Goal: Task Accomplishment & Management: Manage account settings

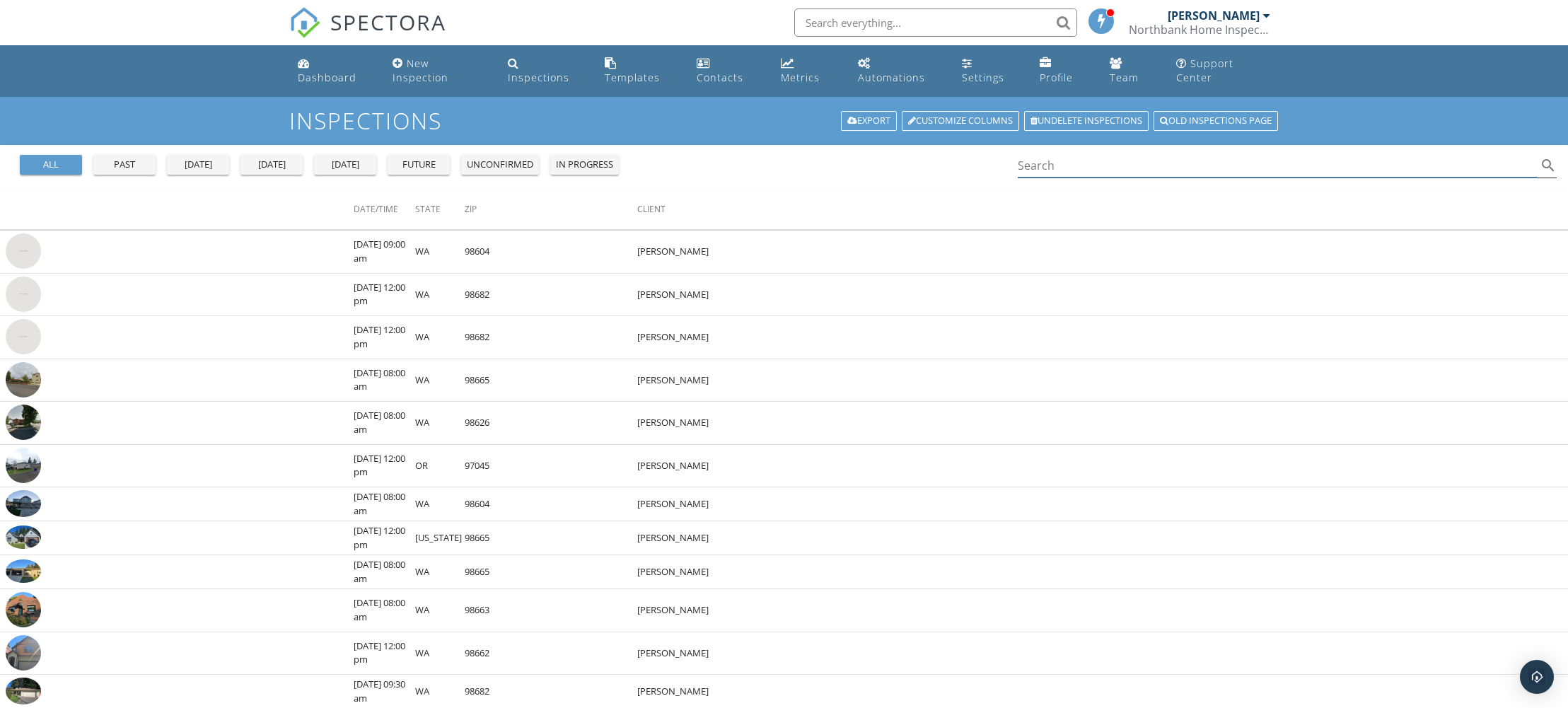
click at [1167, 162] on input "Search" at bounding box center [1278, 166] width 520 height 23
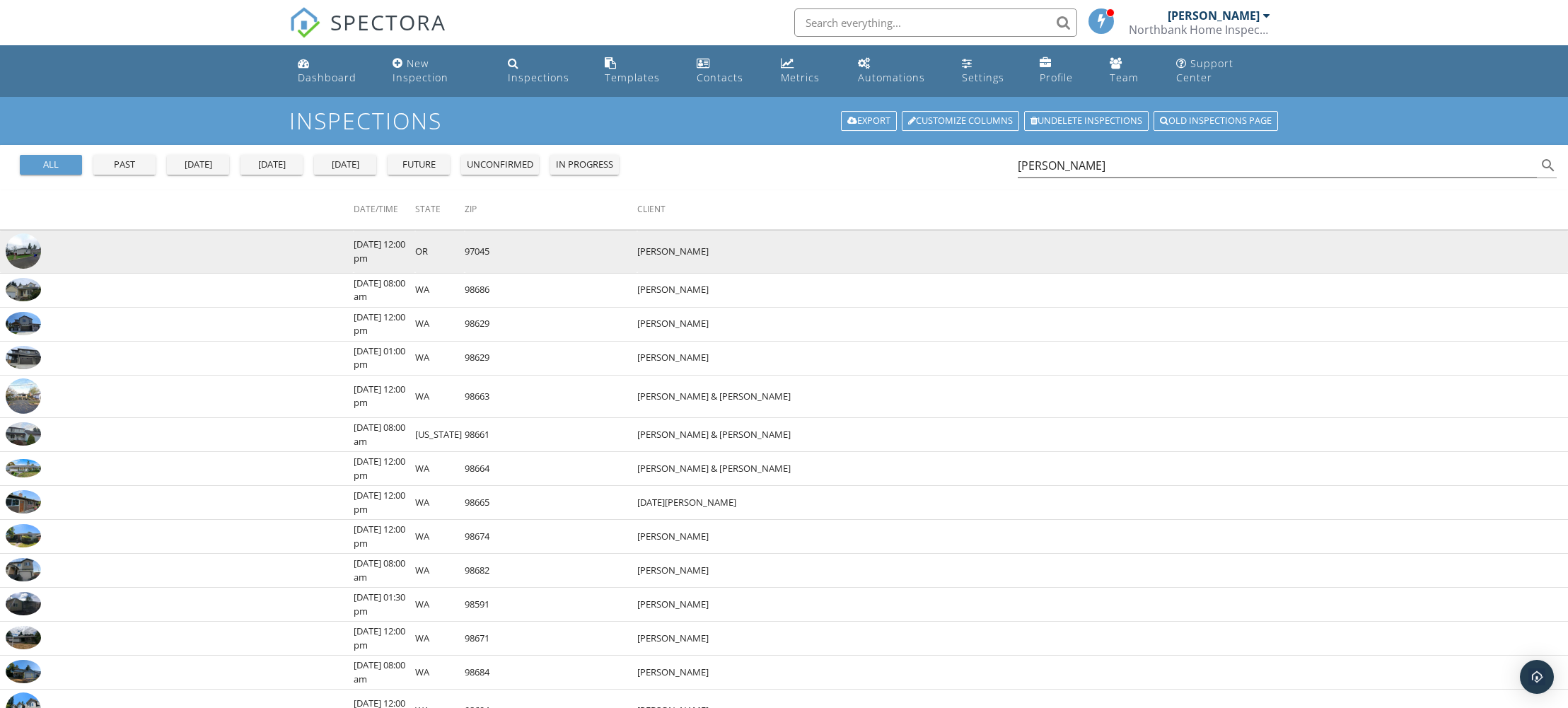
click at [27, 251] on img at bounding box center [23, 251] width 35 height 35
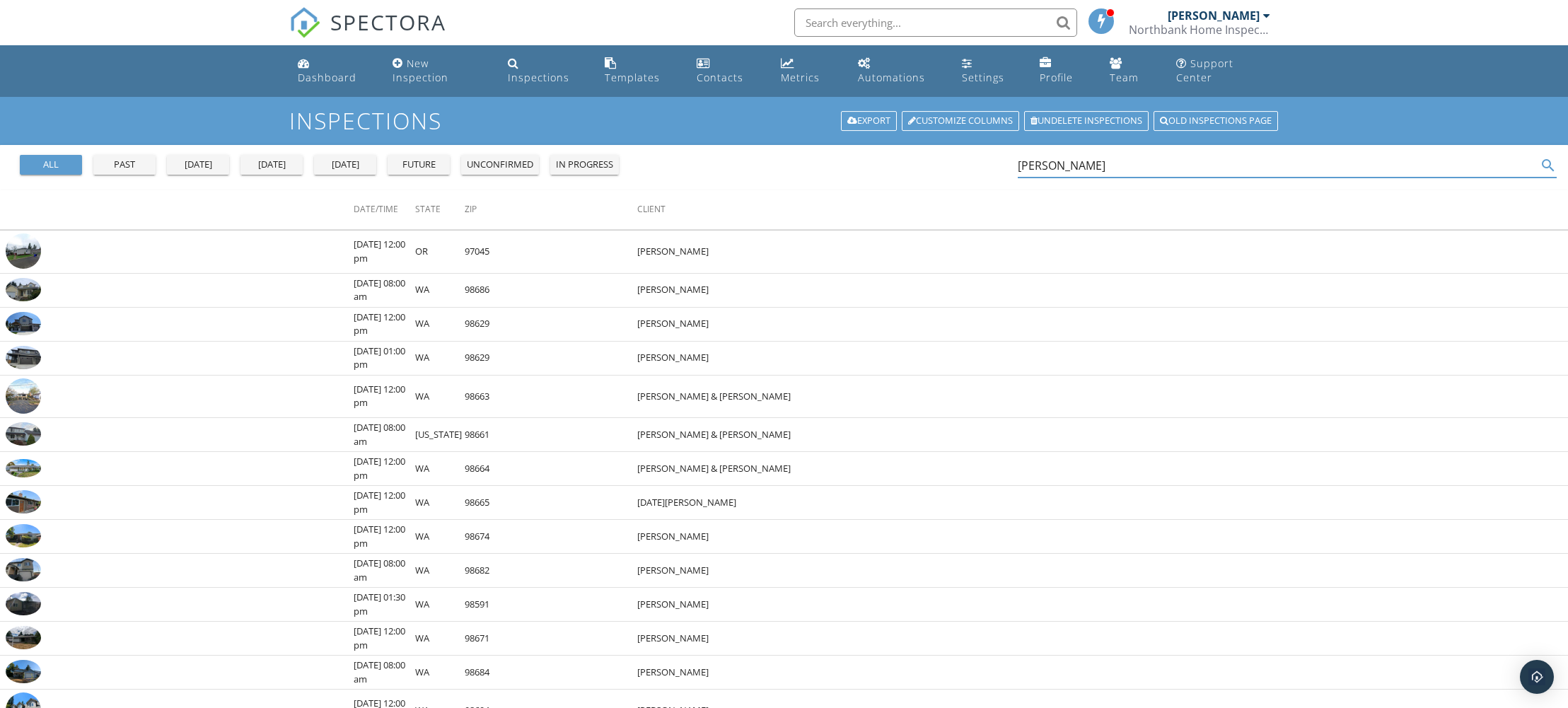
click at [1143, 164] on input "courtney mark" at bounding box center [1278, 166] width 520 height 23
click at [1143, 164] on input "courtney mark" at bounding box center [1278, 165] width 520 height 23
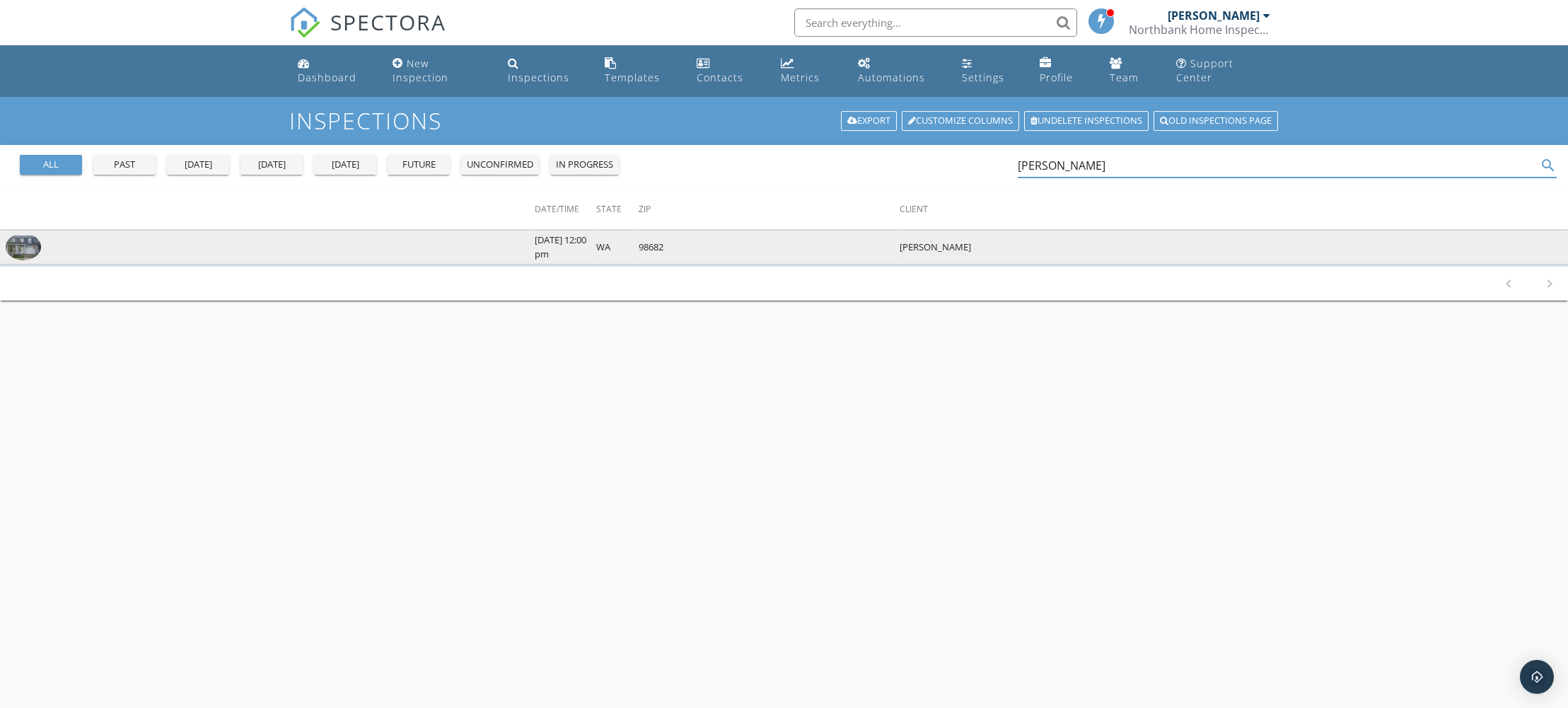
type input "jimmy galvin"
click at [18, 251] on img at bounding box center [23, 247] width 35 height 27
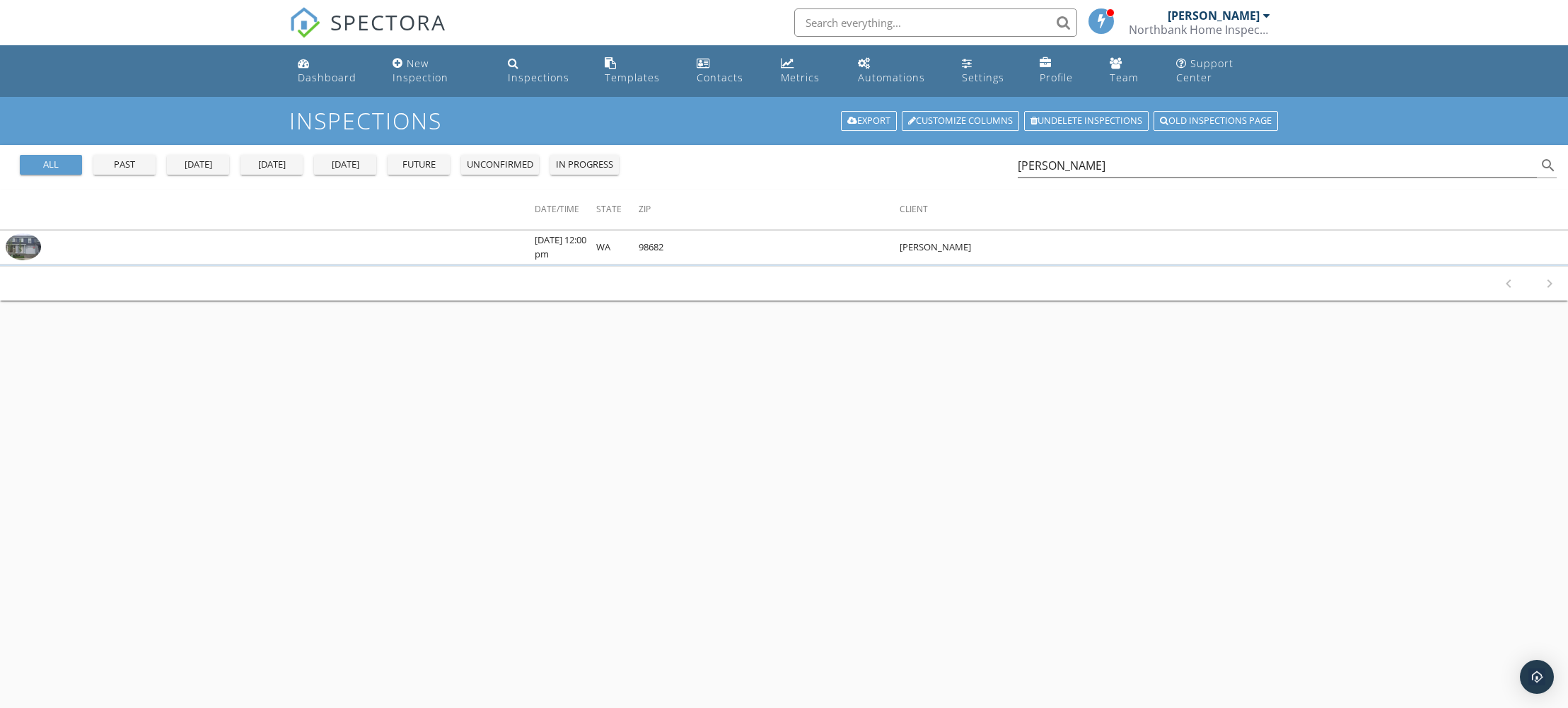
click at [380, 42] on link "SPECTORA" at bounding box center [368, 34] width 157 height 30
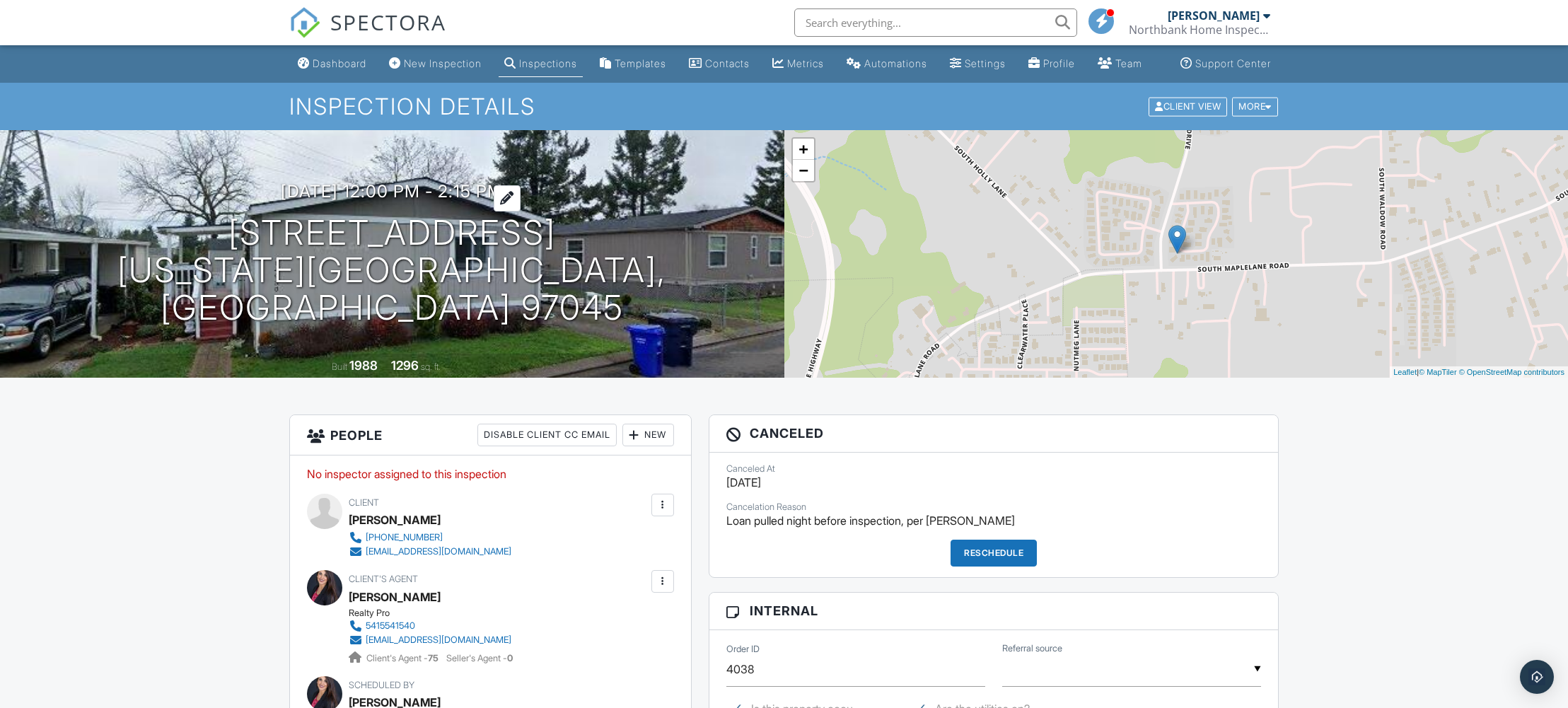
click at [289, 201] on h3 "09/25/2025 12:00 pm - 2:15 pm" at bounding box center [392, 191] width 222 height 19
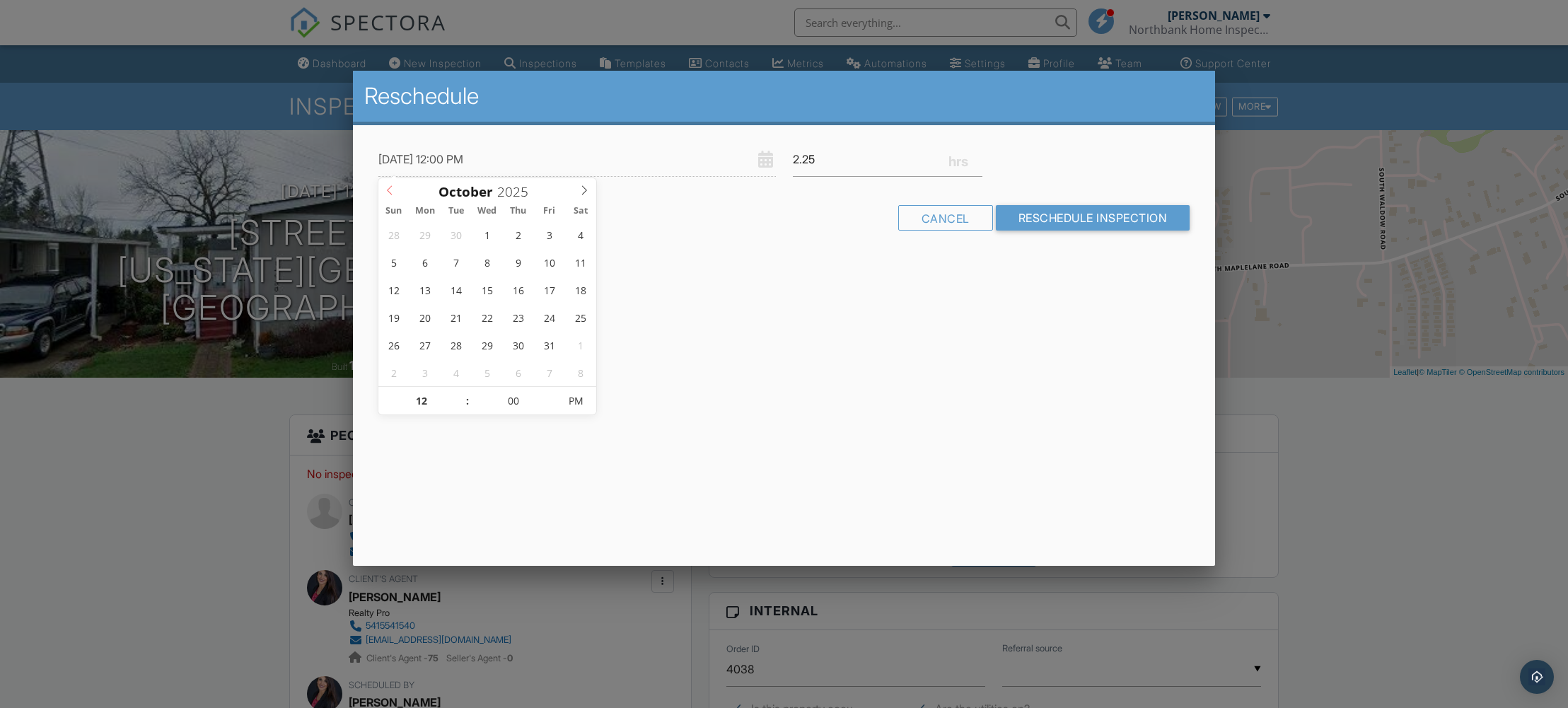
click at [393, 194] on icon at bounding box center [390, 190] width 10 height 10
type input "[DATE] 12:00 PM"
click at [630, 417] on div "Reschedule 09/29/2025 12:00 PM 2.25 Warning: this date/time is in the past. Can…" at bounding box center [784, 318] width 863 height 496
click at [1109, 216] on input "Reschedule Inspection" at bounding box center [1093, 218] width 194 height 26
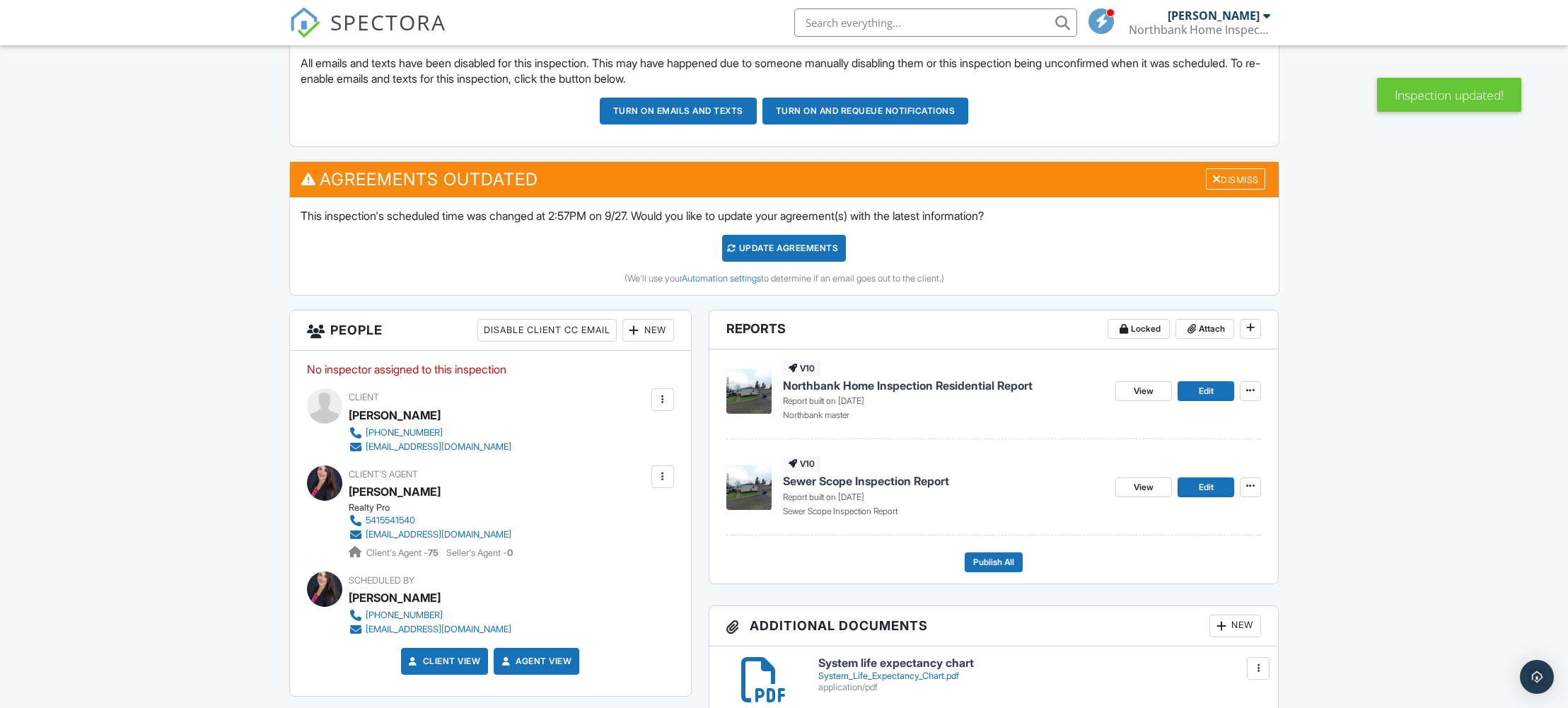
scroll to position [408, 0]
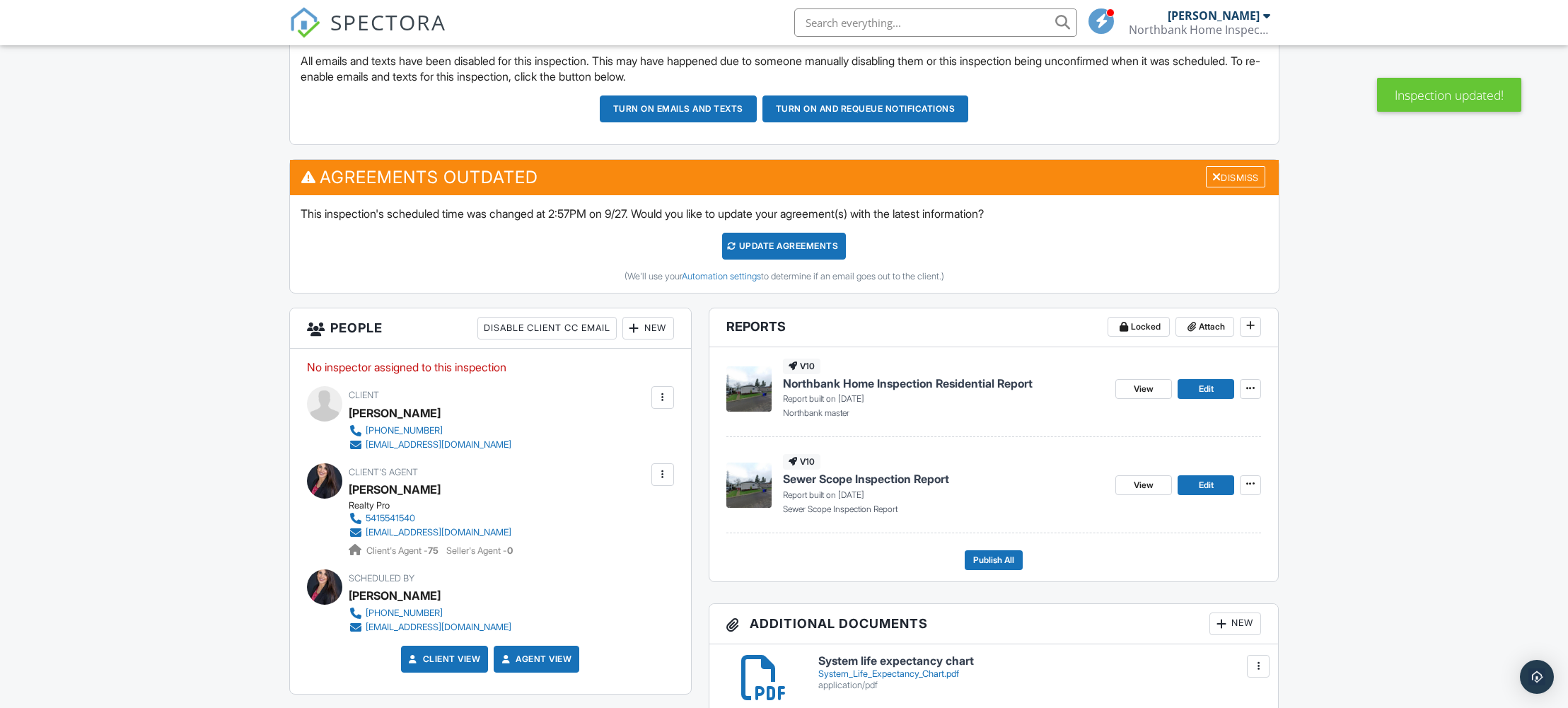
click at [867, 121] on button "Turn on and Requeue Notifications" at bounding box center [866, 109] width 207 height 27
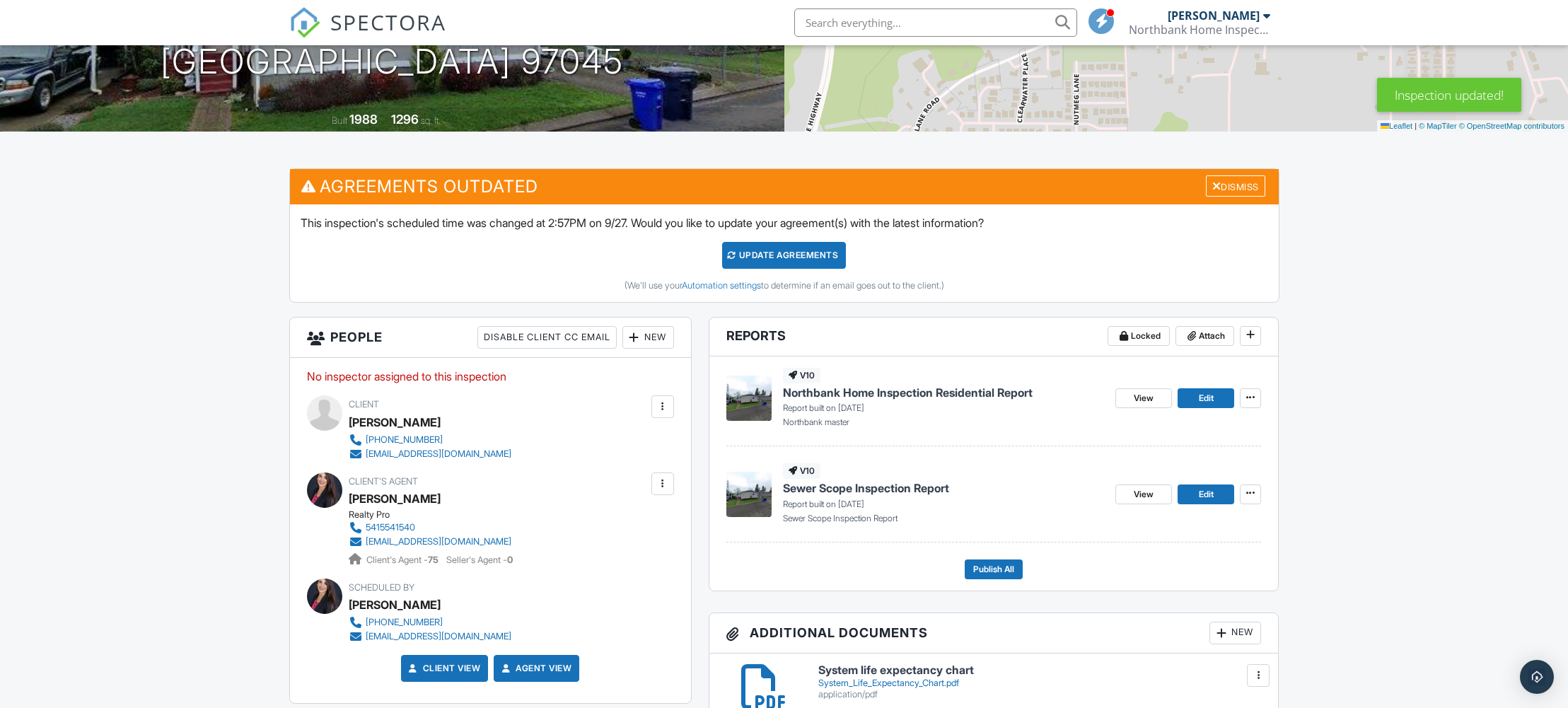
click at [653, 349] on div "New" at bounding box center [648, 337] width 51 height 23
click at [669, 387] on li "Inspector" at bounding box center [698, 380] width 139 height 35
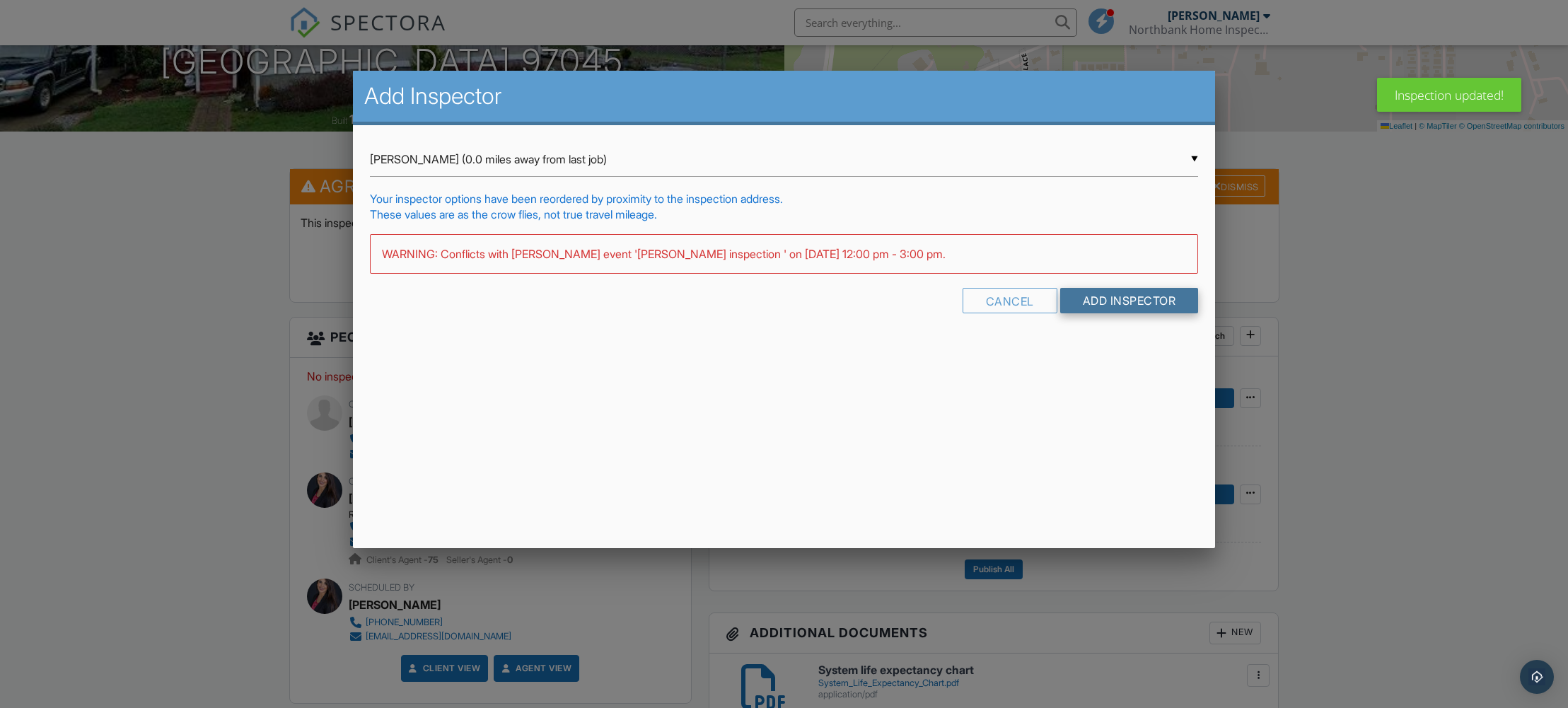
click at [1175, 305] on input "Add Inspector" at bounding box center [1129, 300] width 138 height 26
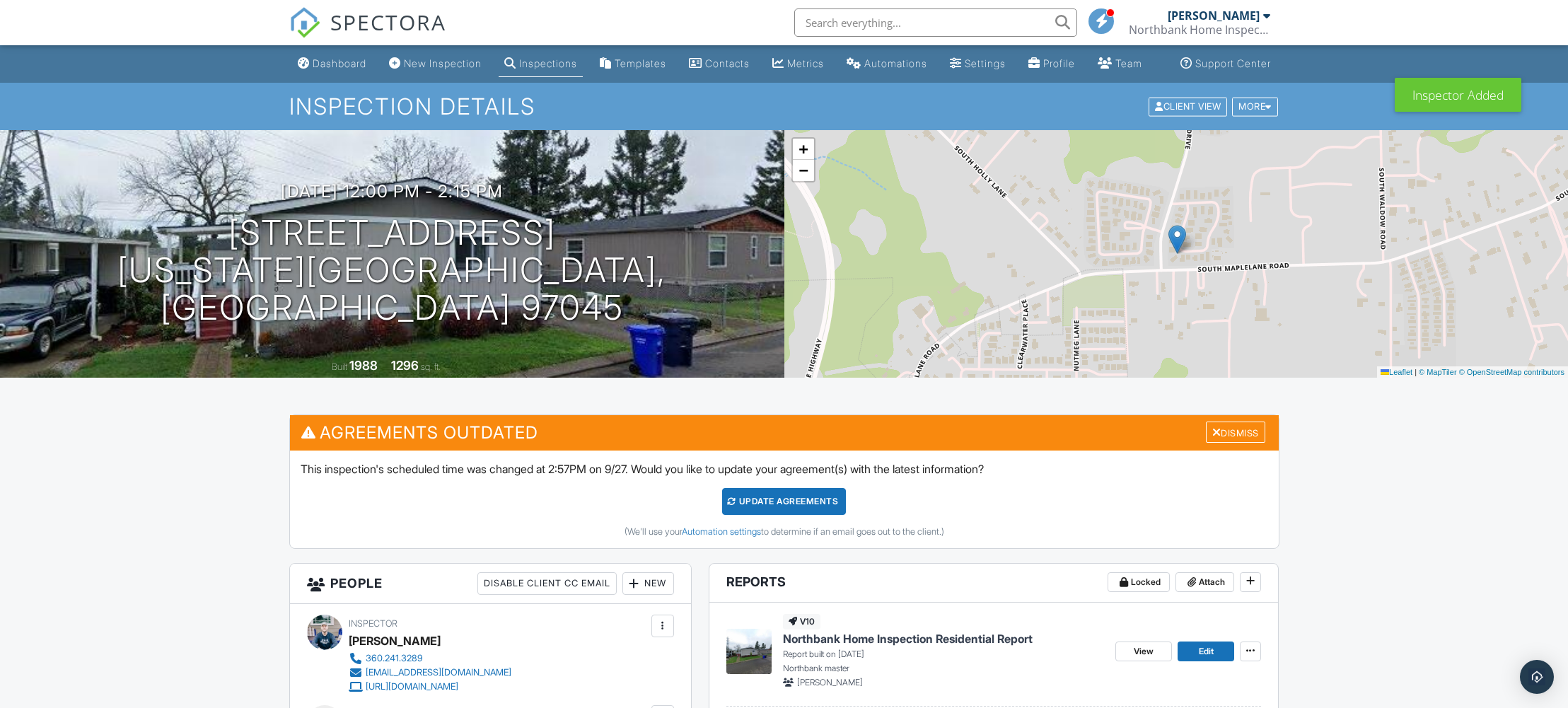
click at [784, 513] on div "Update Agreements" at bounding box center [783, 501] width 124 height 27
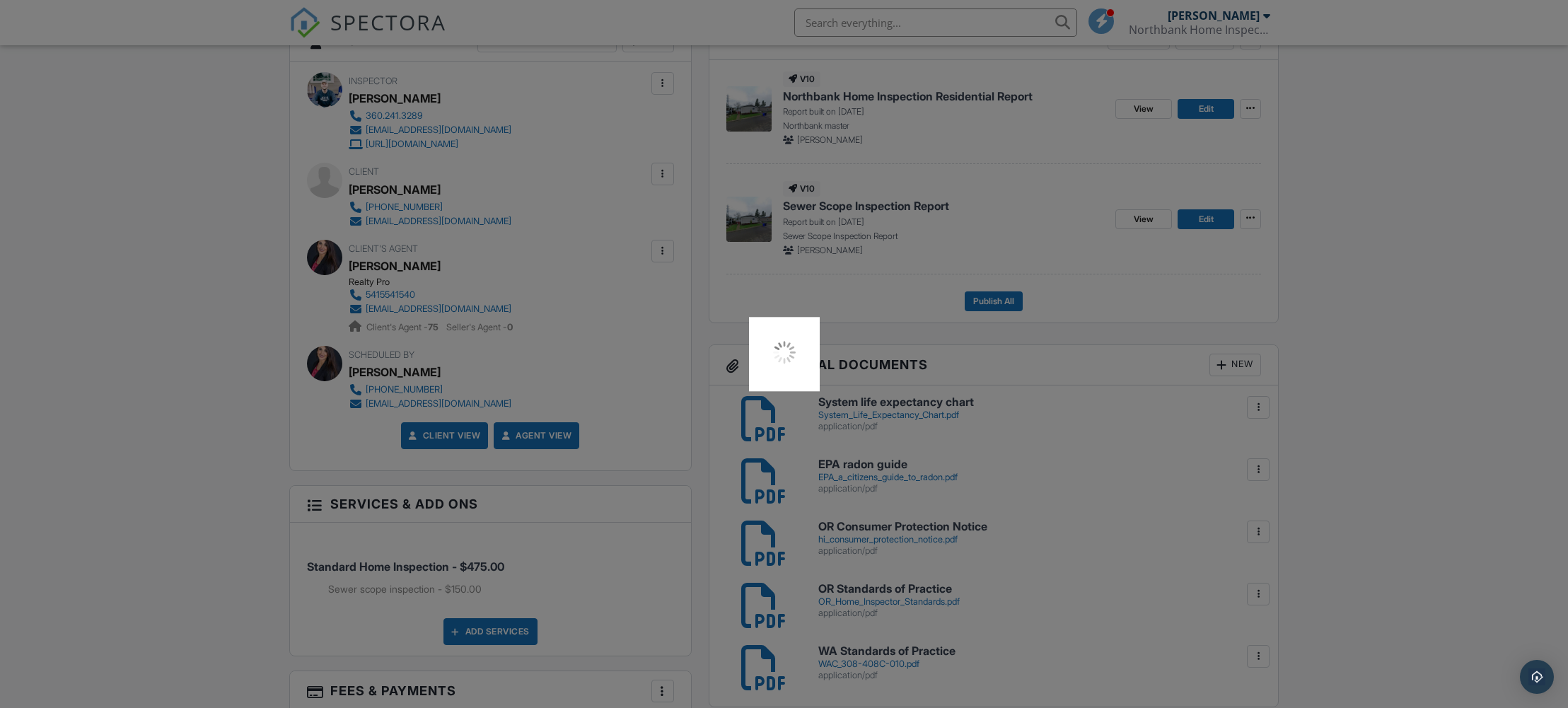
scroll to position [576, 0]
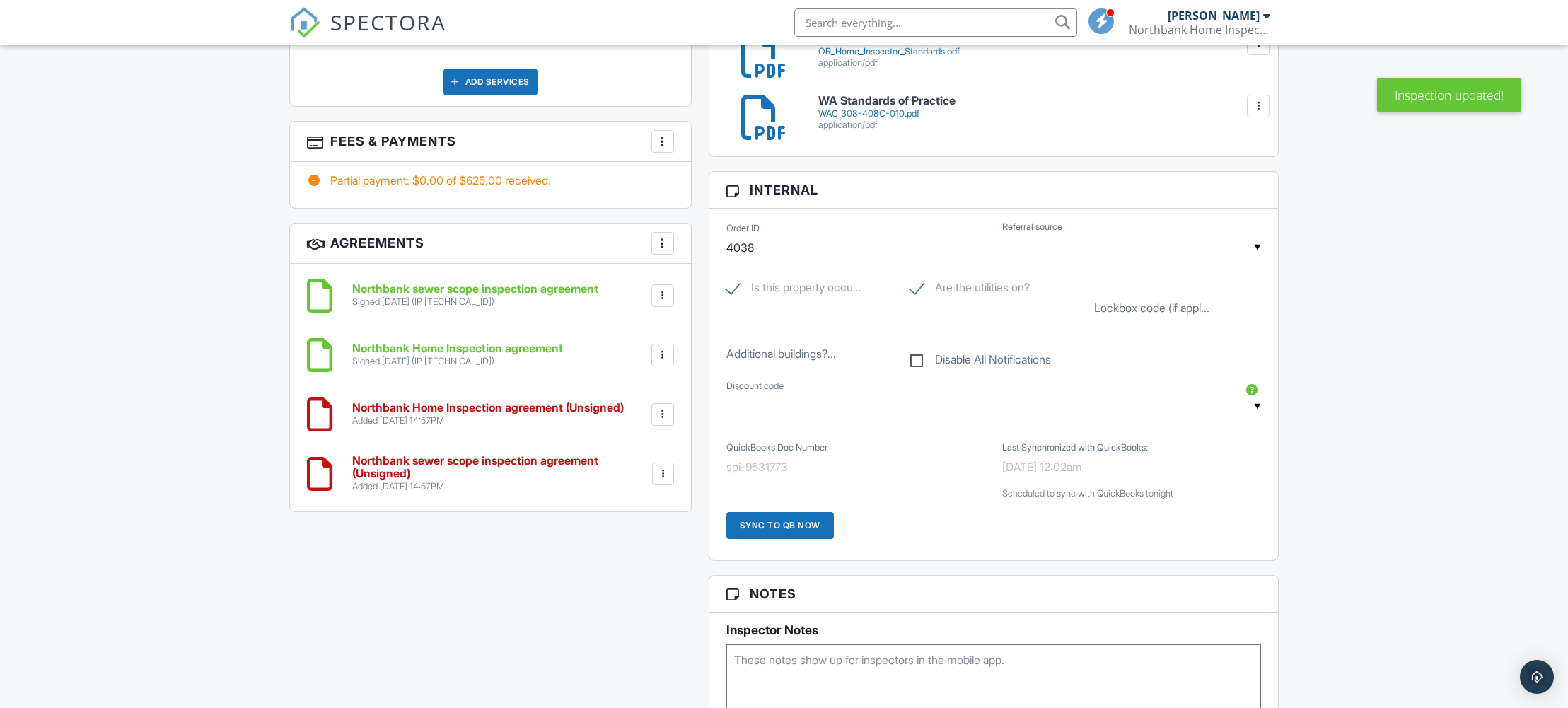
scroll to position [899, 0]
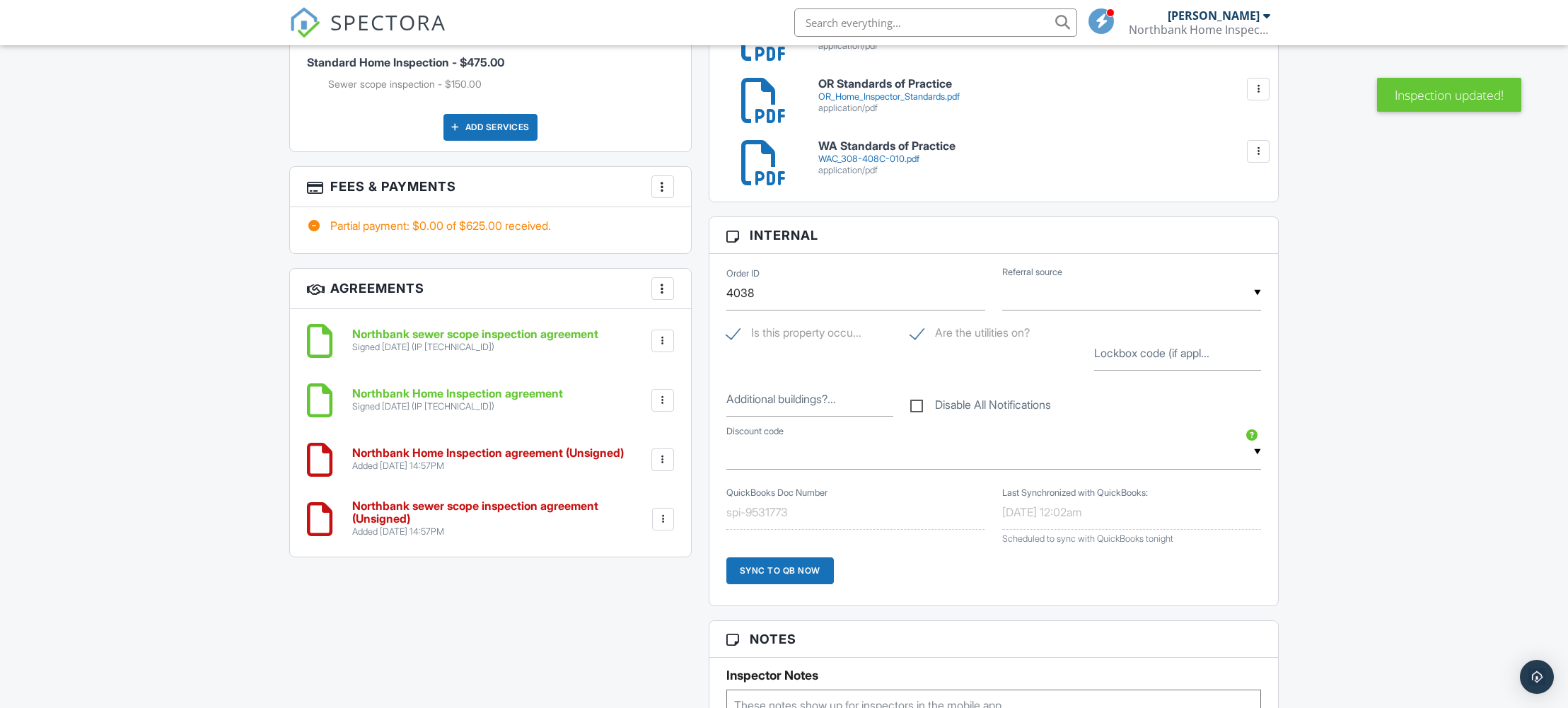
click at [662, 408] on div at bounding box center [663, 401] width 14 height 14
click at [618, 490] on li "Delete" at bounding box center [625, 474] width 81 height 35
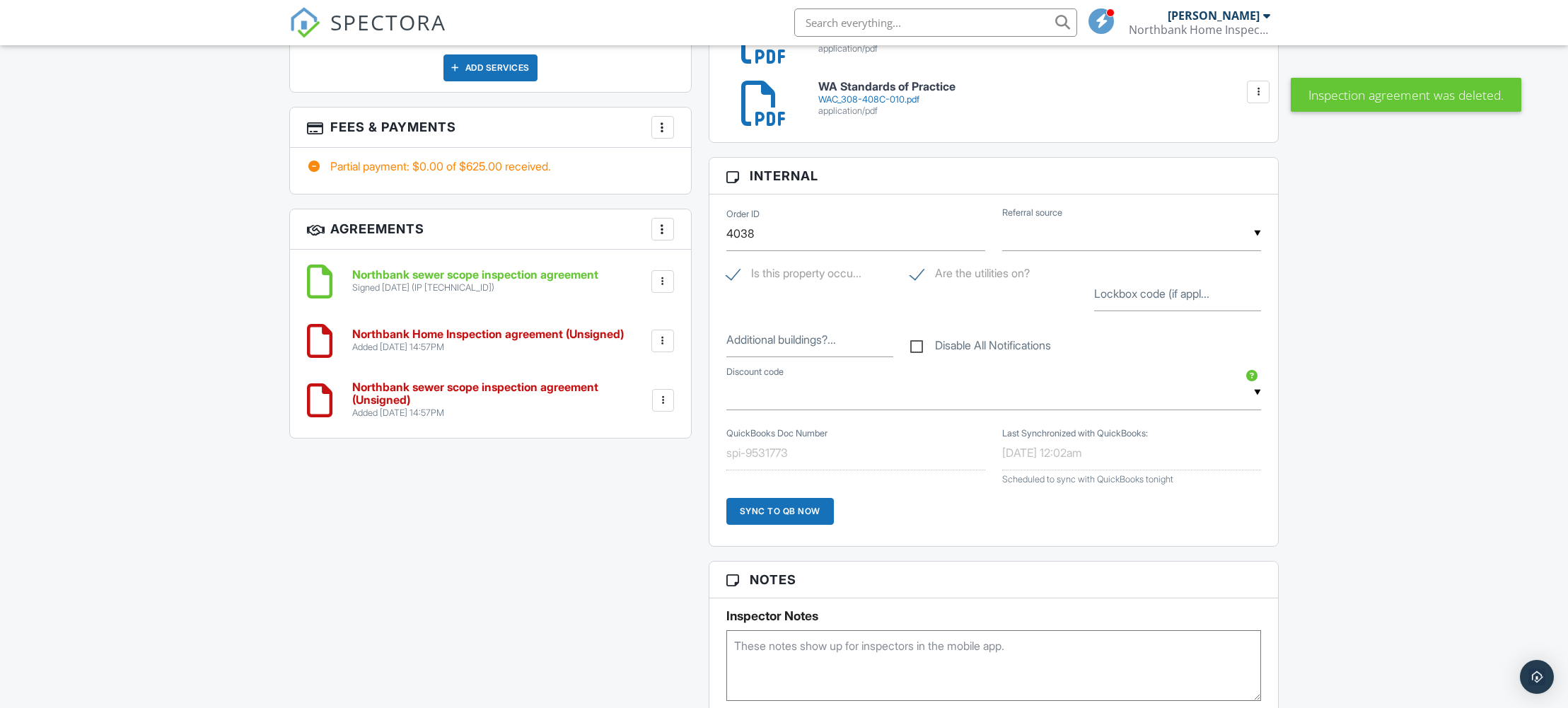
click at [662, 289] on div at bounding box center [663, 282] width 14 height 14
click at [625, 369] on li "Delete" at bounding box center [625, 356] width 81 height 35
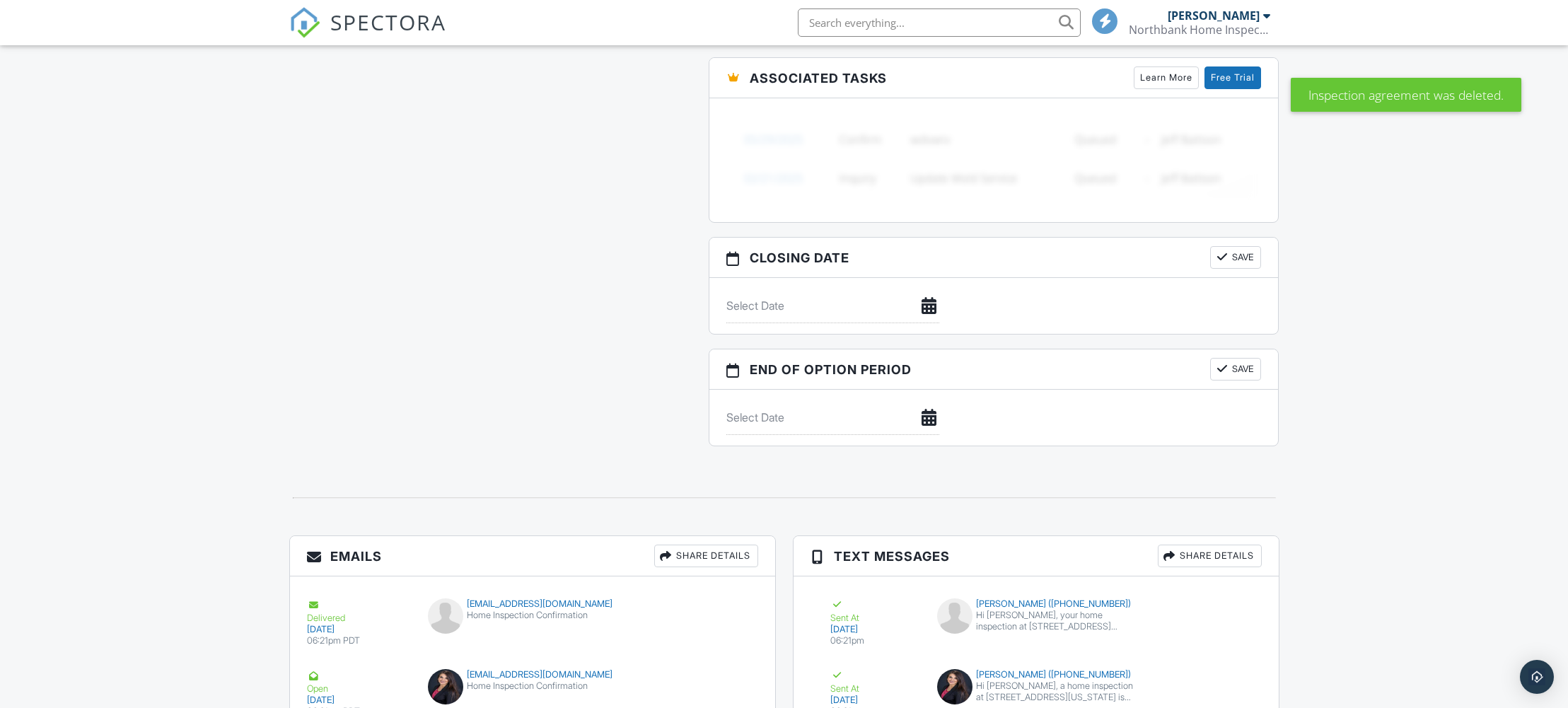
scroll to position [2067, 0]
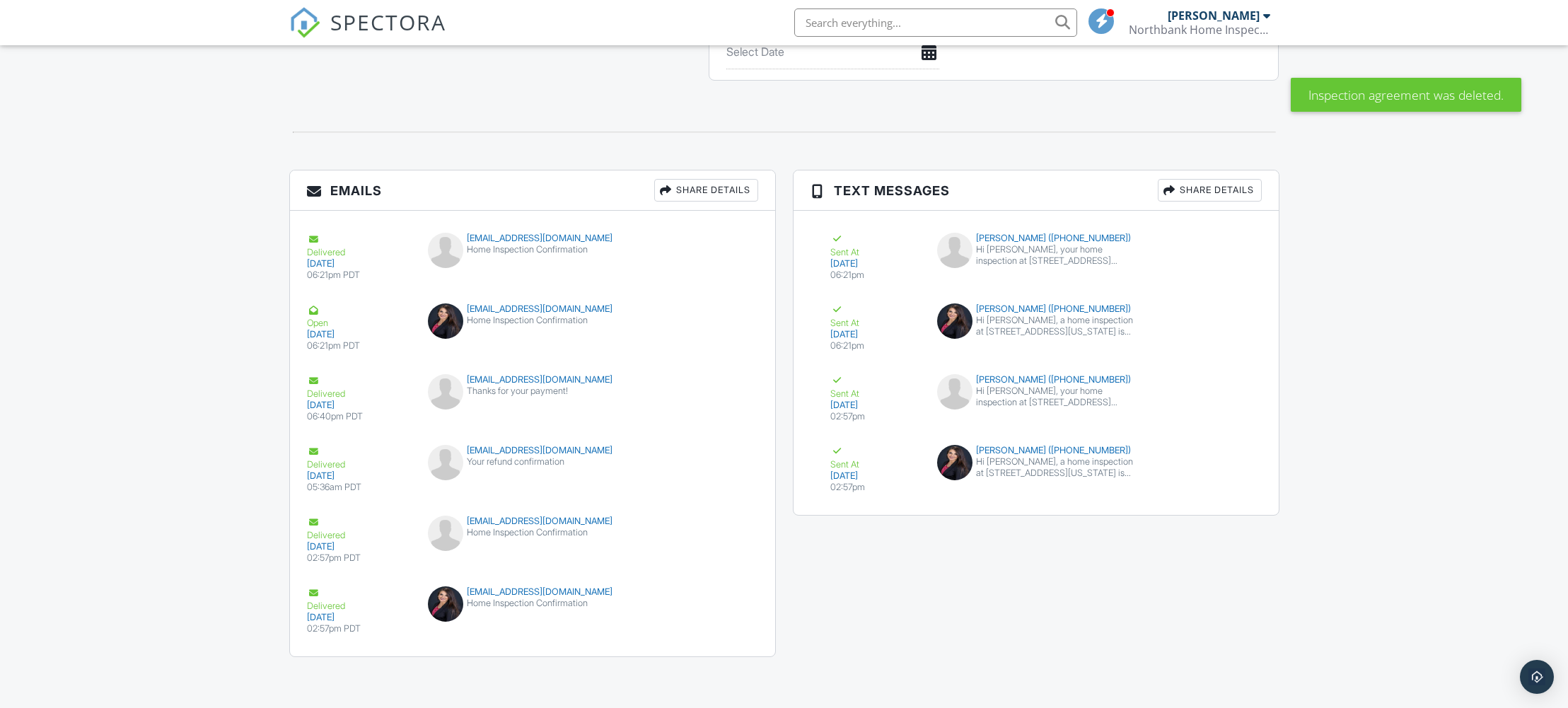
click at [306, 30] on img at bounding box center [305, 23] width 31 height 31
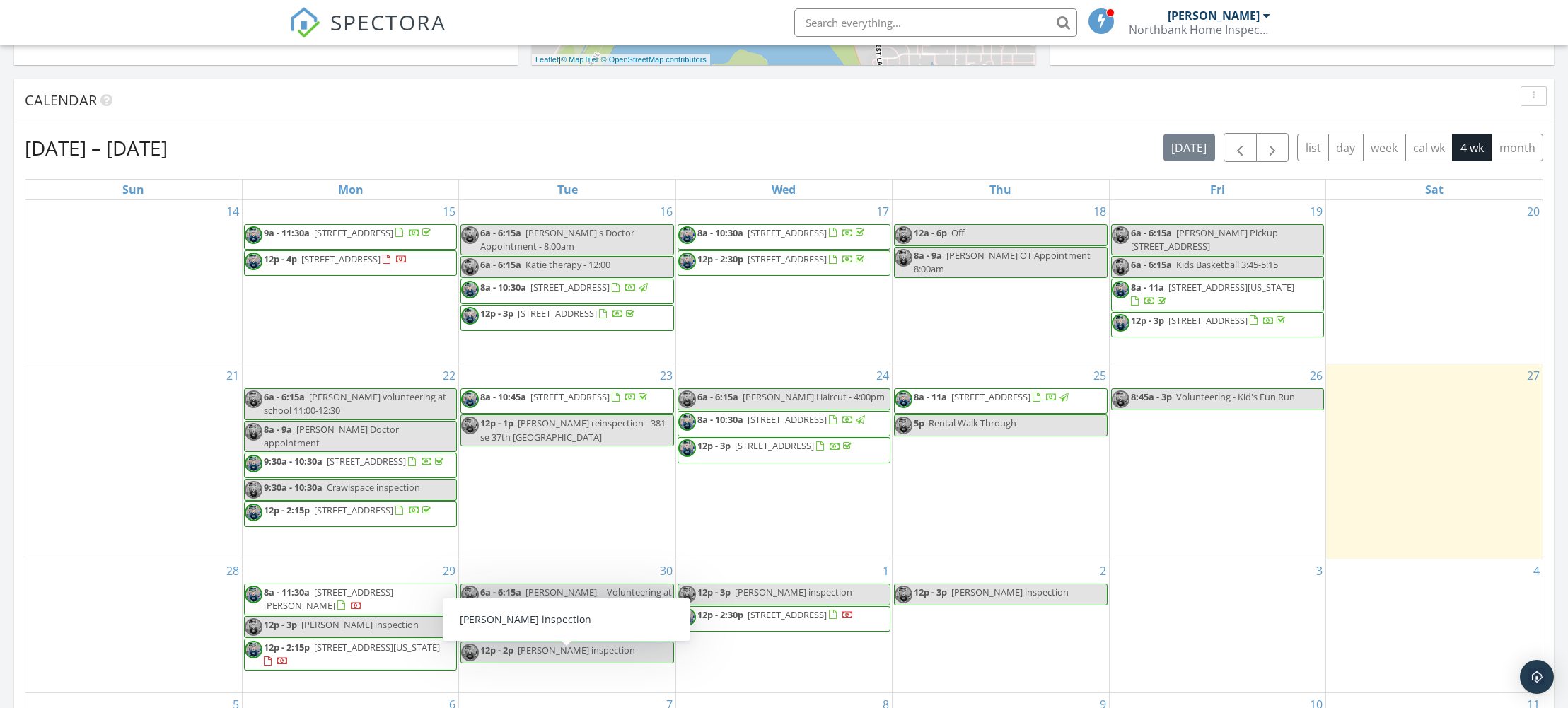
scroll to position [682, 0]
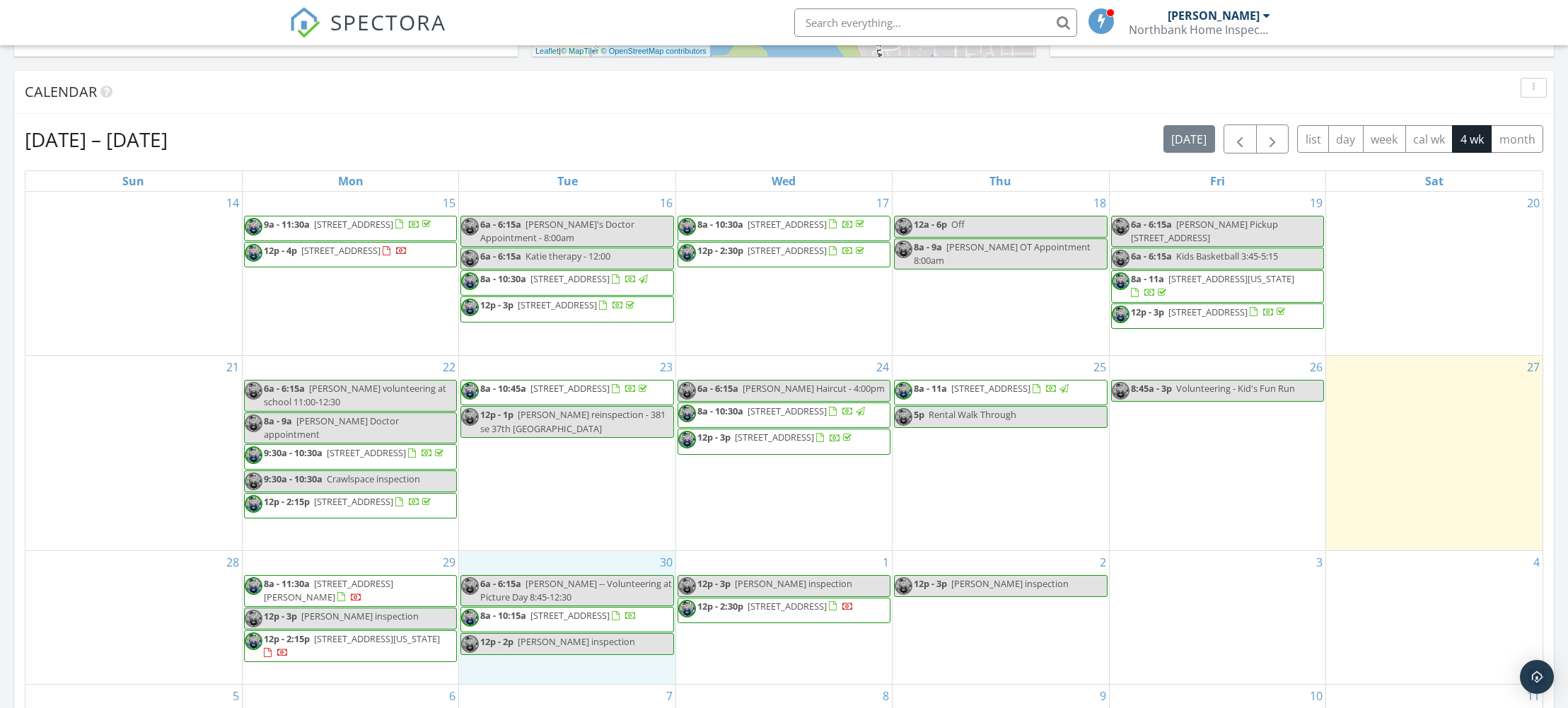
click at [565, 567] on div "30 6a - 6:15a [PERSON_NAME] -- Volunteering at Picture Day 8:45-12:30 8a - 10:1…" at bounding box center [566, 618] width 215 height 134
click at [572, 506] on link "Inspection" at bounding box center [565, 506] width 73 height 23
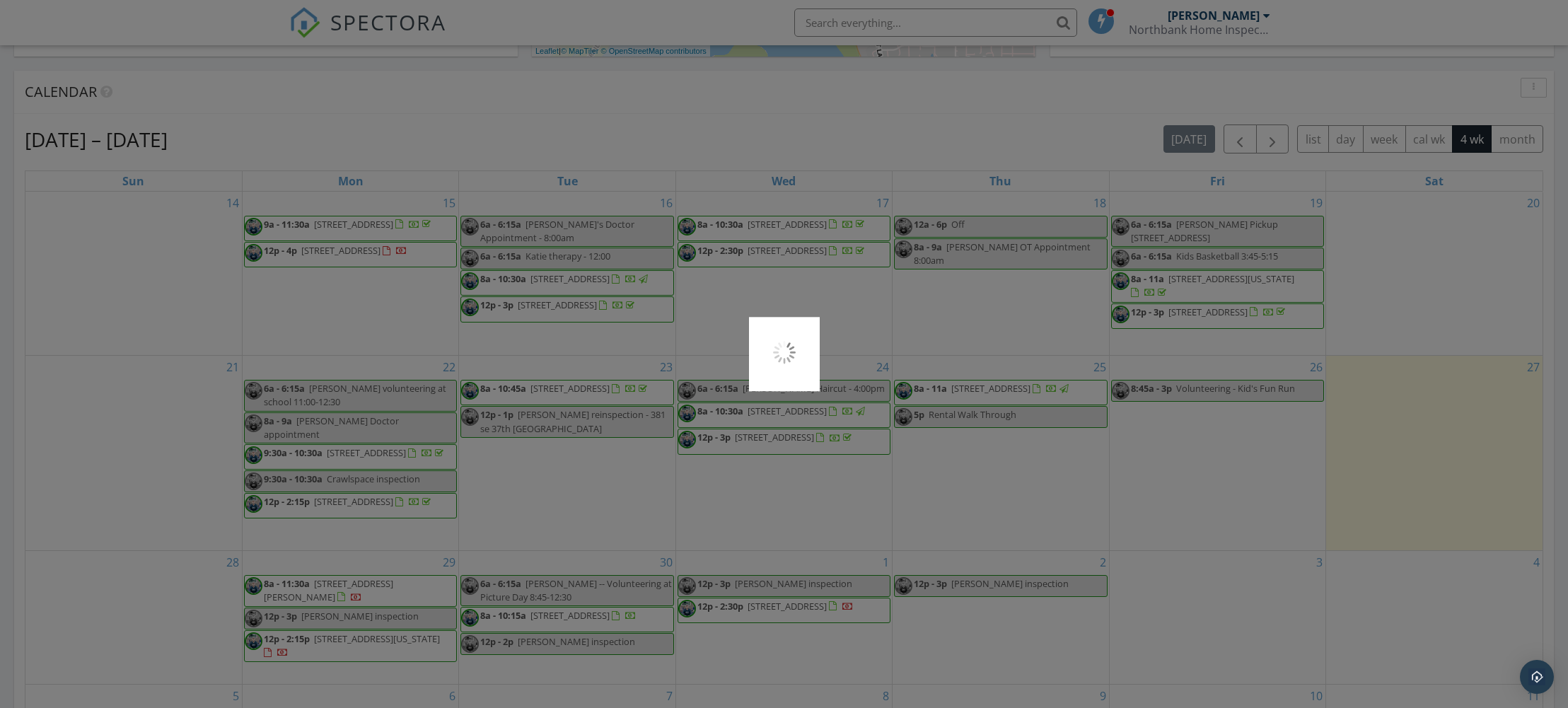
scroll to position [685, 0]
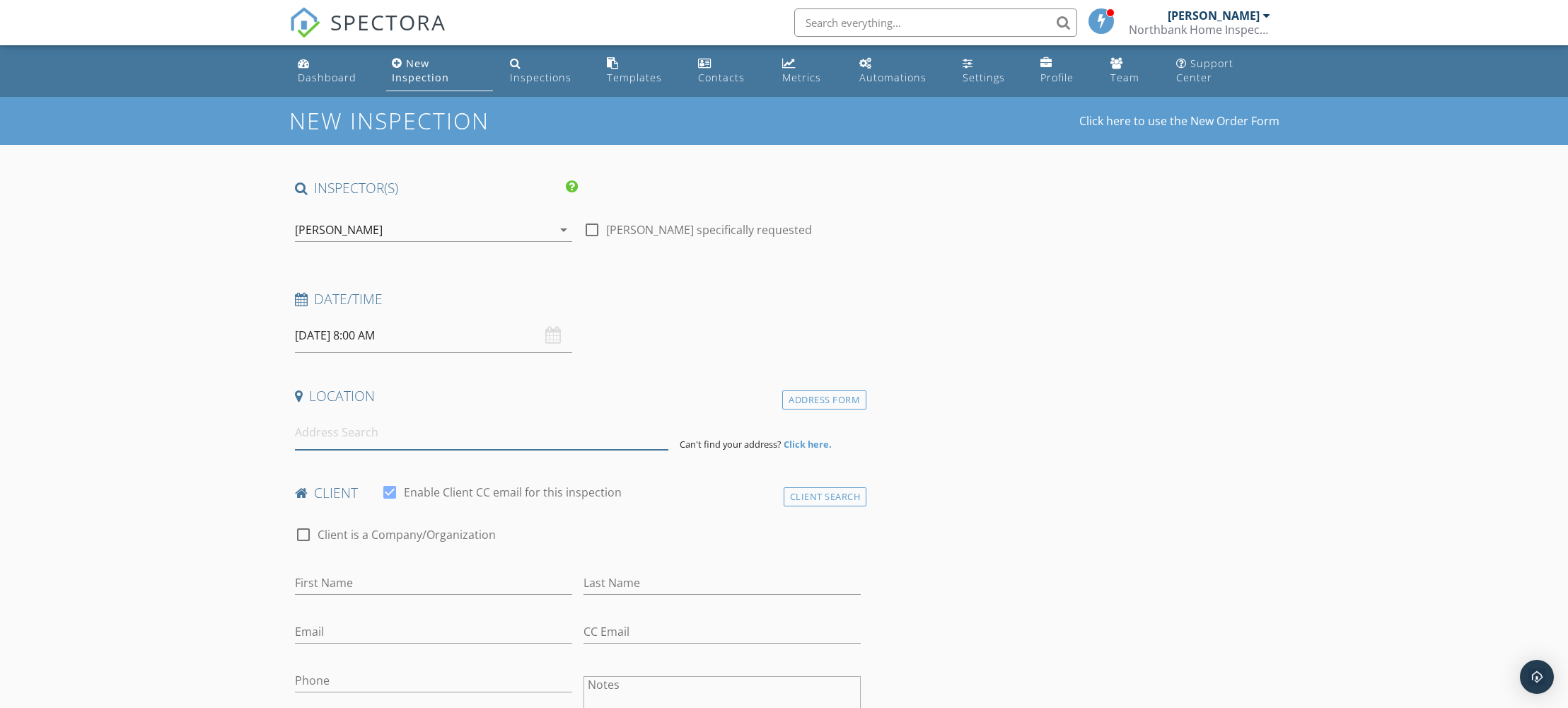
click at [354, 434] on input at bounding box center [481, 433] width 373 height 35
paste input "[STREET_ADDRESS]"
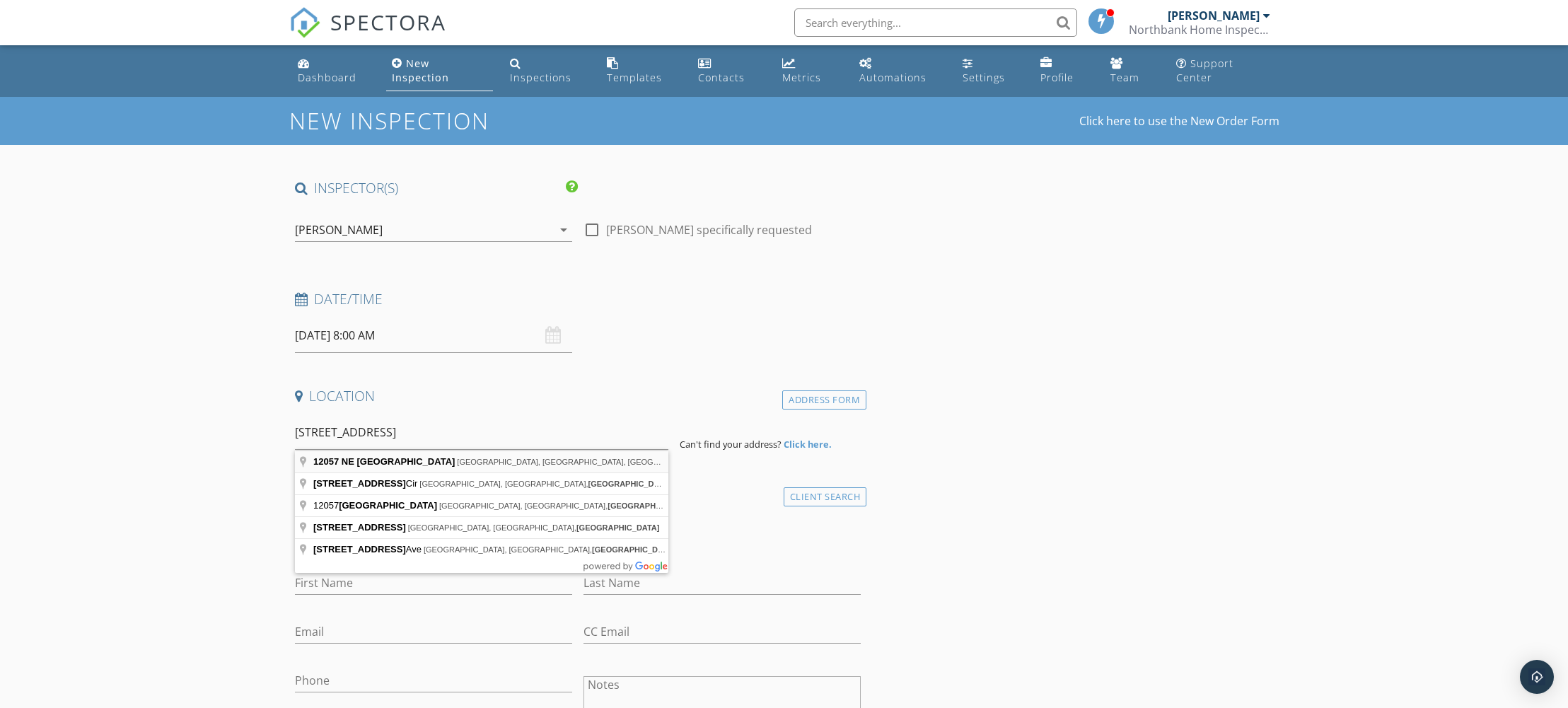
type input "12057 NE 104th St, Vancouver, WA, USA"
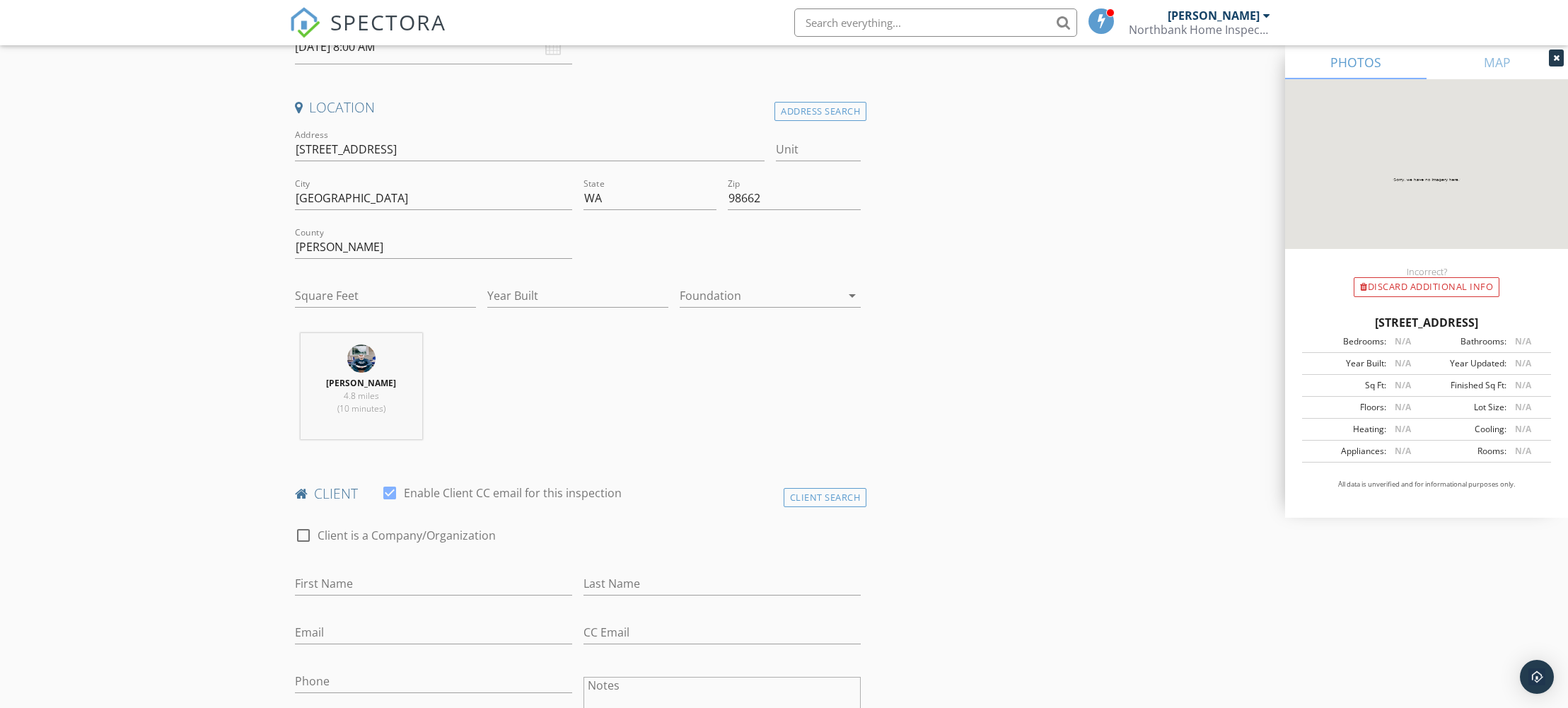
scroll to position [290, 0]
click at [829, 503] on div "Client Search" at bounding box center [825, 496] width 83 height 19
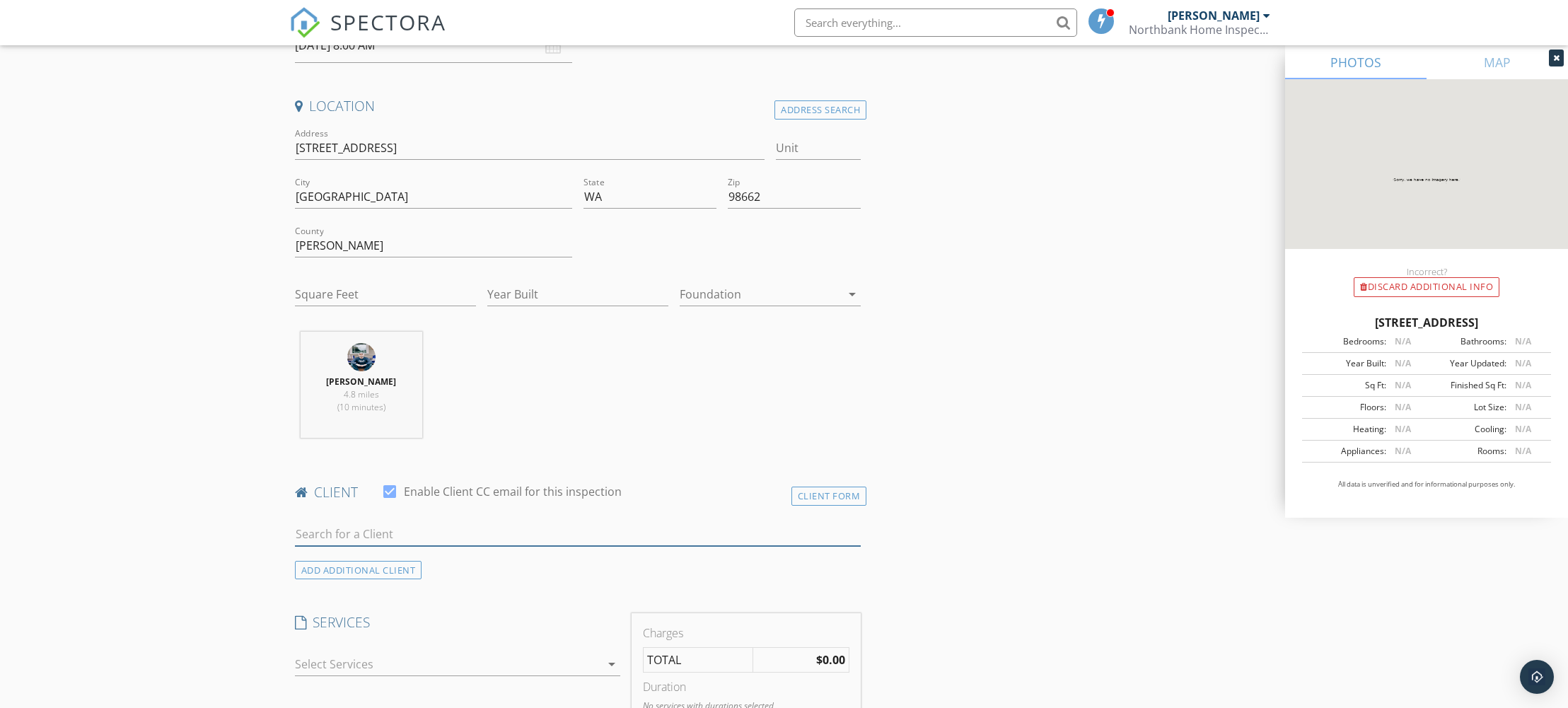
click at [448, 527] on input "text" at bounding box center [578, 535] width 566 height 23
type input "Jimmy G"
click at [508, 561] on li "Jimmy Galvin jgalvin353@gmail.com" at bounding box center [578, 566] width 565 height 40
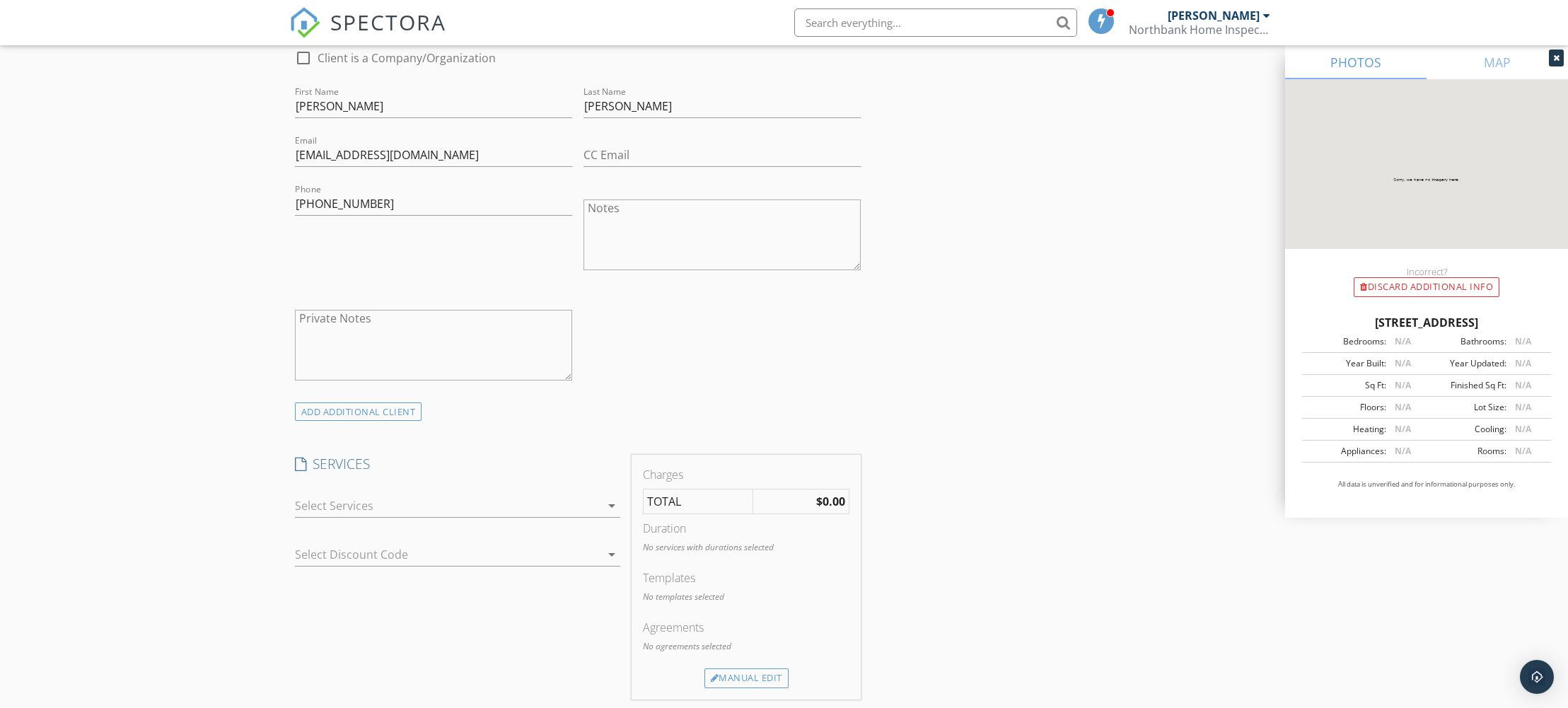
scroll to position [768, 0]
click at [383, 506] on div at bounding box center [447, 504] width 306 height 23
click at [383, 506] on div "Standard Home Inspection" at bounding box center [408, 510] width 144 height 17
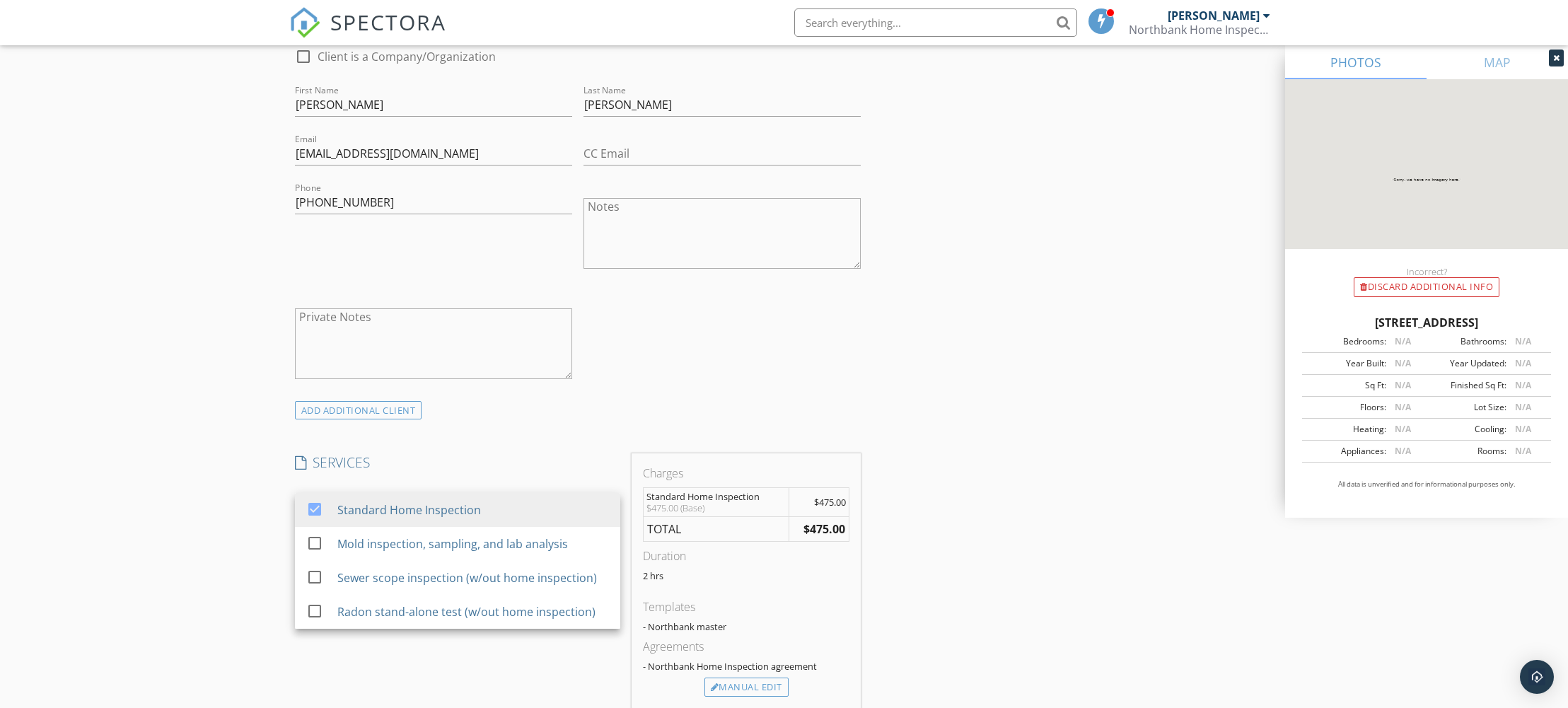
click at [1027, 505] on div "INSPECTOR(S) check_box Will Graff PRIMARY Will Graff arrow_drop_down check_box_…" at bounding box center [784, 624] width 990 height 2427
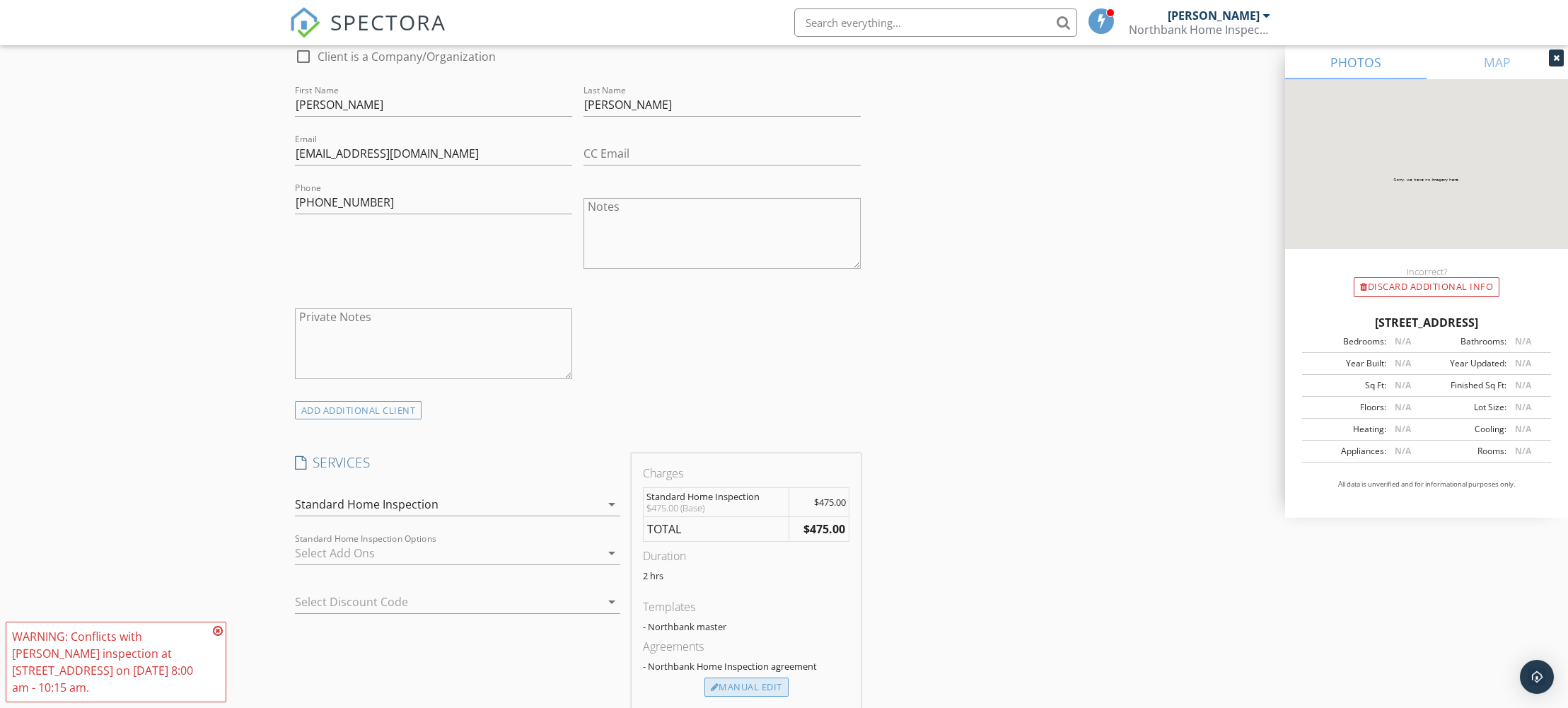
click at [749, 682] on div "Manual Edit" at bounding box center [747, 687] width 84 height 19
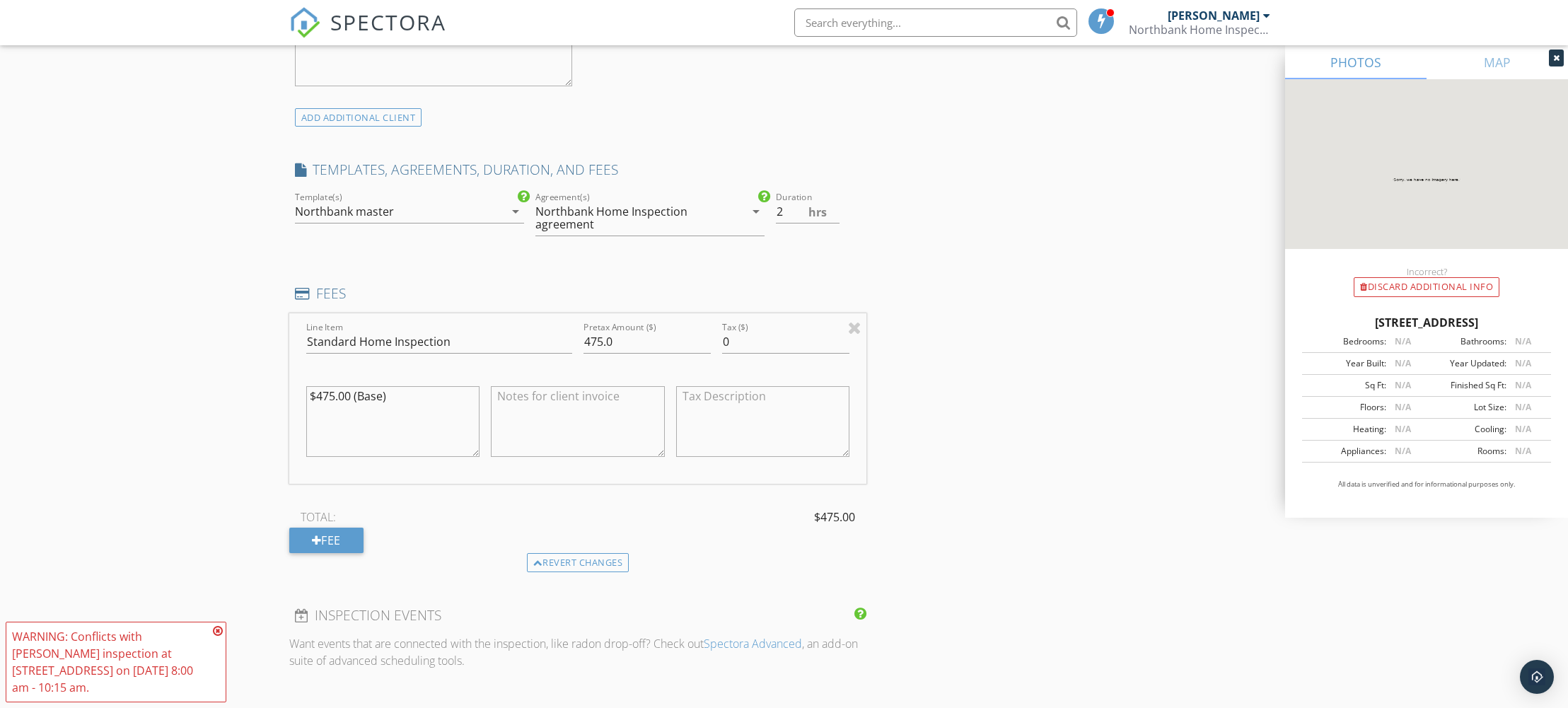
scroll to position [1062, 0]
click at [303, 547] on div "Fee" at bounding box center [326, 539] width 74 height 26
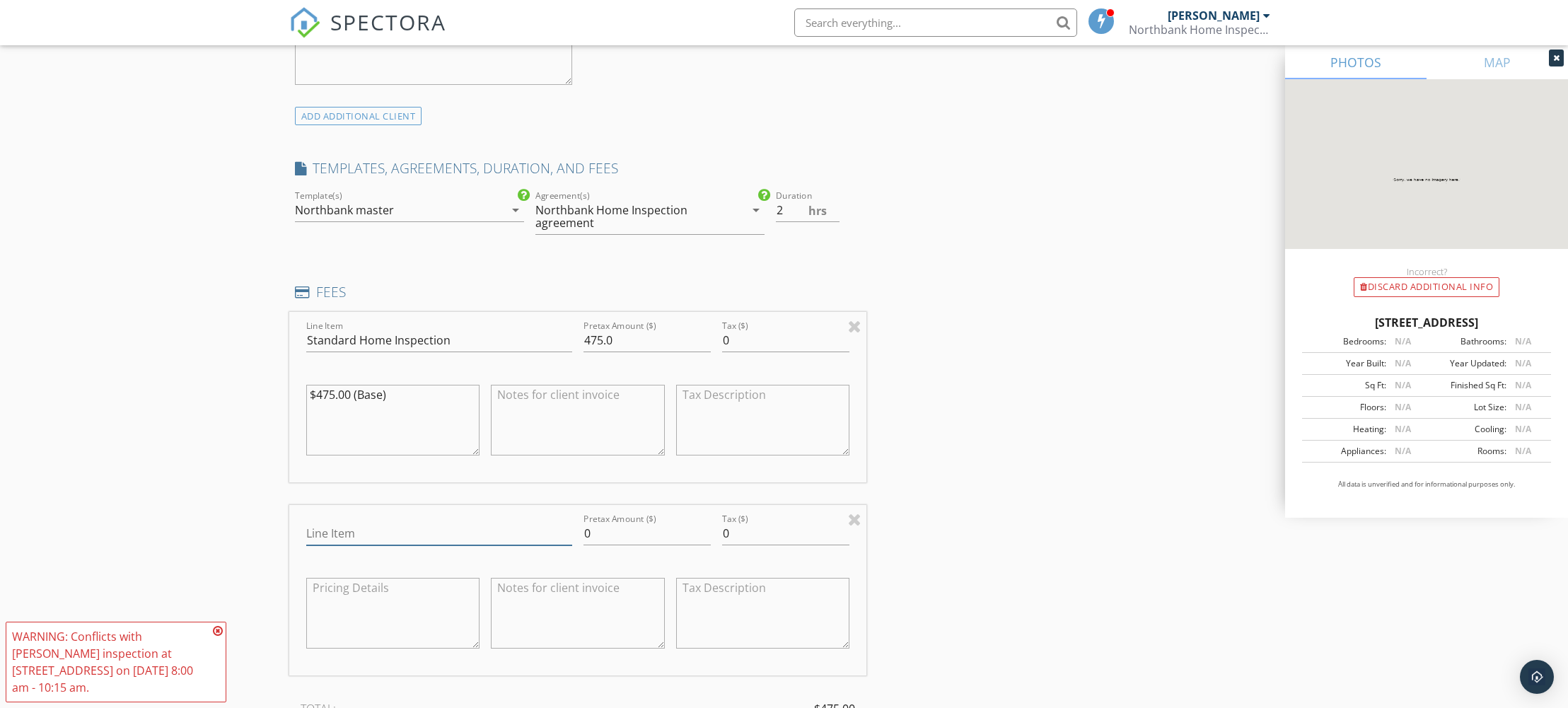
click at [380, 536] on input "Line Item" at bounding box center [439, 534] width 266 height 23
type input "Warranty inspection discount"
click at [675, 540] on input "0" at bounding box center [647, 534] width 128 height 23
click at [761, 535] on input "0" at bounding box center [786, 534] width 128 height 23
click at [675, 535] on input "0" at bounding box center [647, 534] width 128 height 23
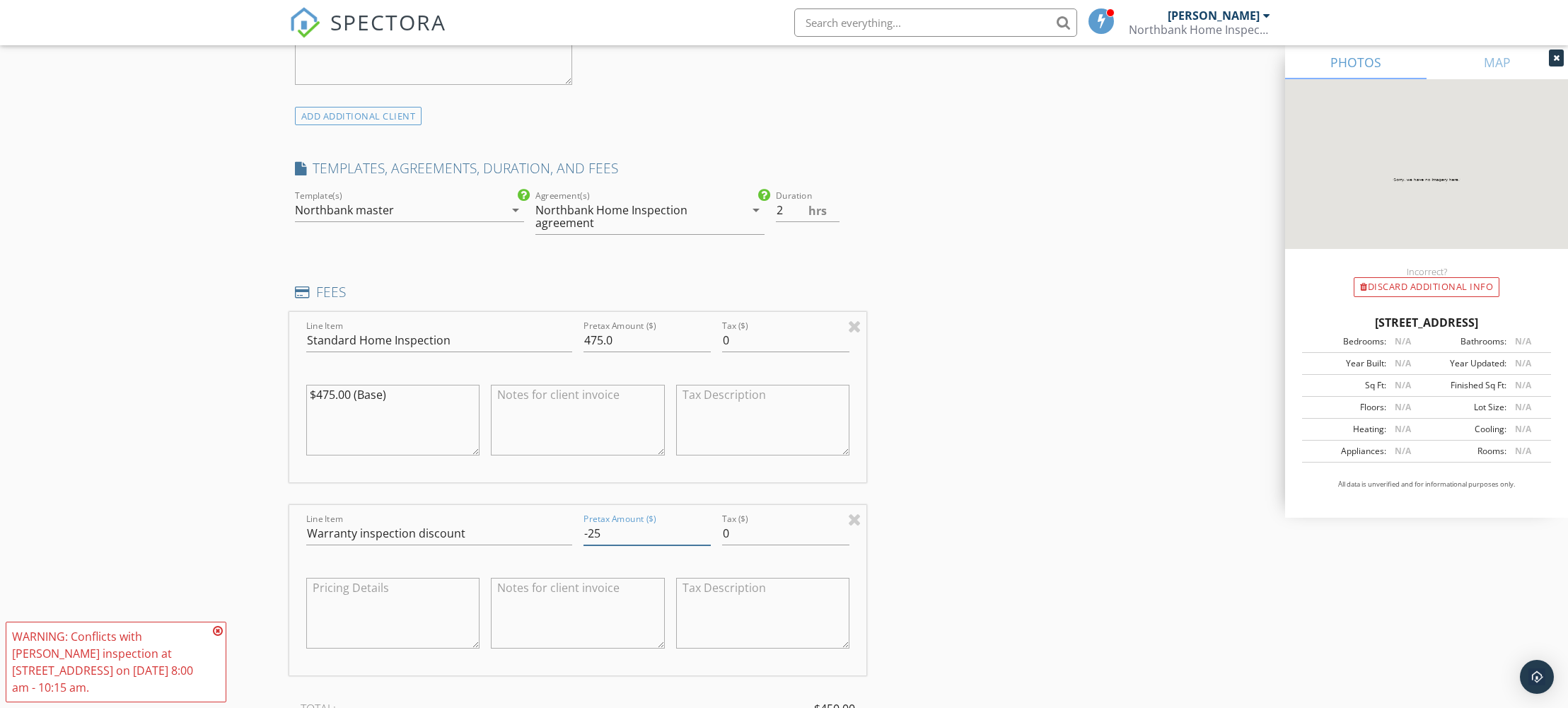
type input "-25"
click at [960, 536] on div "INSPECTOR(S) check_box Will Graff PRIMARY Will Graff arrow_drop_down check_box_…" at bounding box center [784, 505] width 990 height 2777
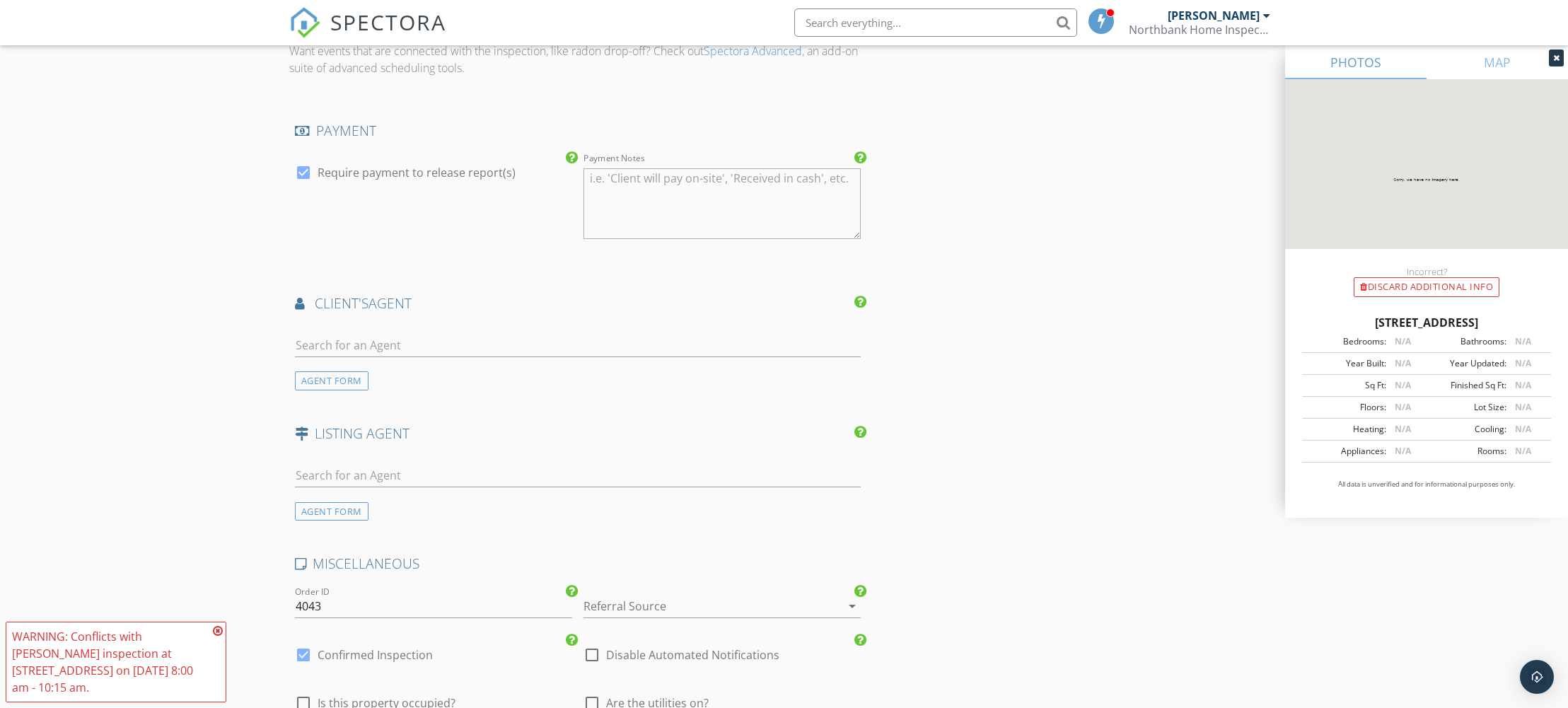
scroll to position [1885, 0]
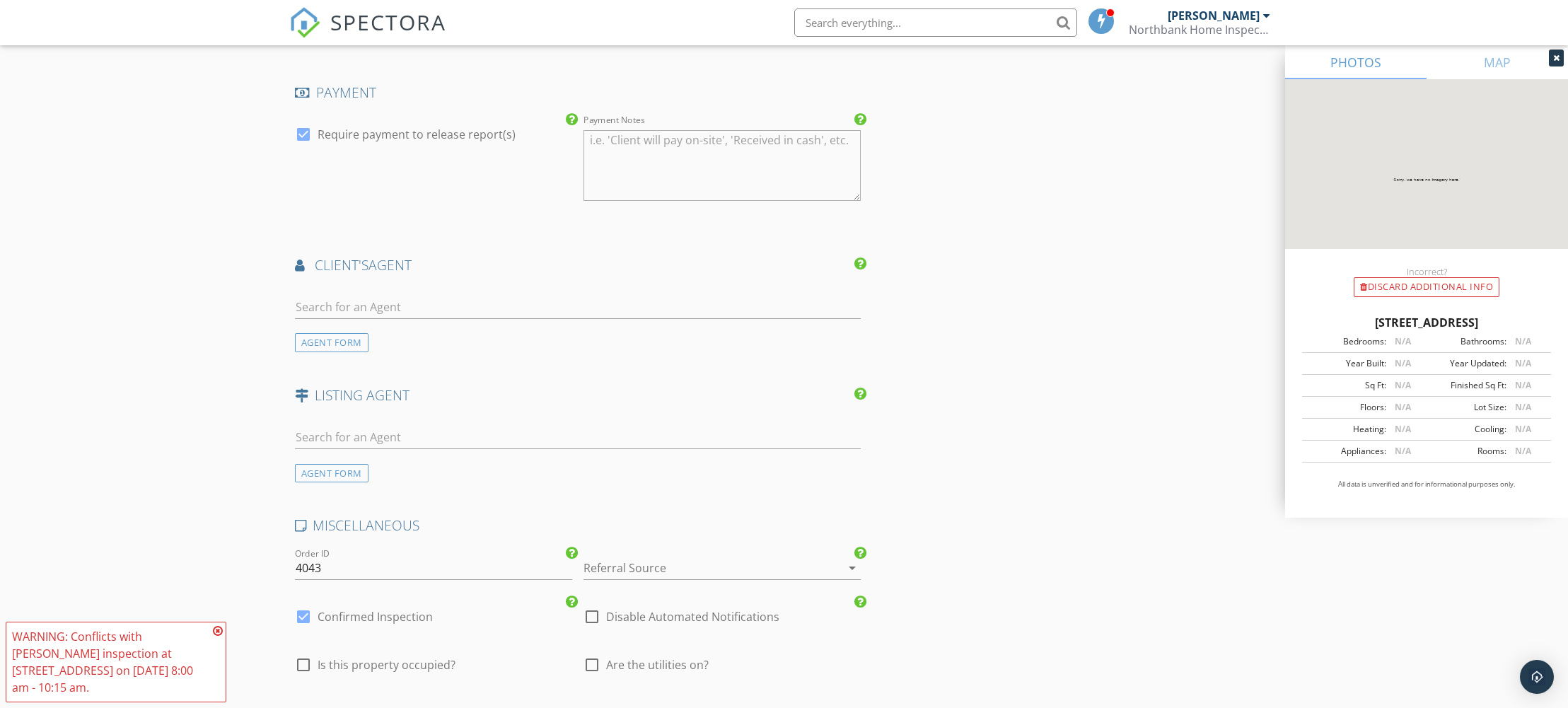
click at [688, 568] on div at bounding box center [702, 568] width 238 height 23
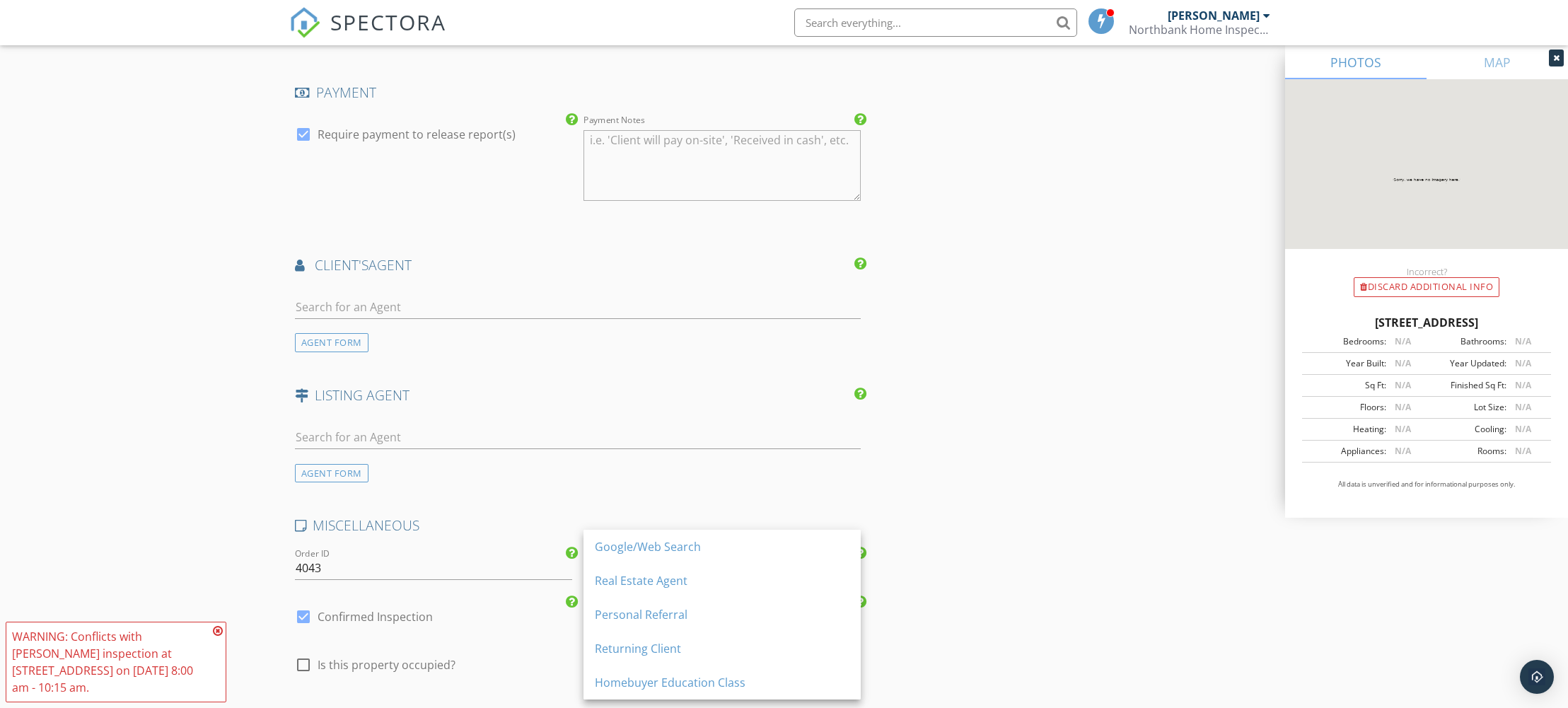
click at [740, 653] on div "Returning Client" at bounding box center [722, 649] width 254 height 17
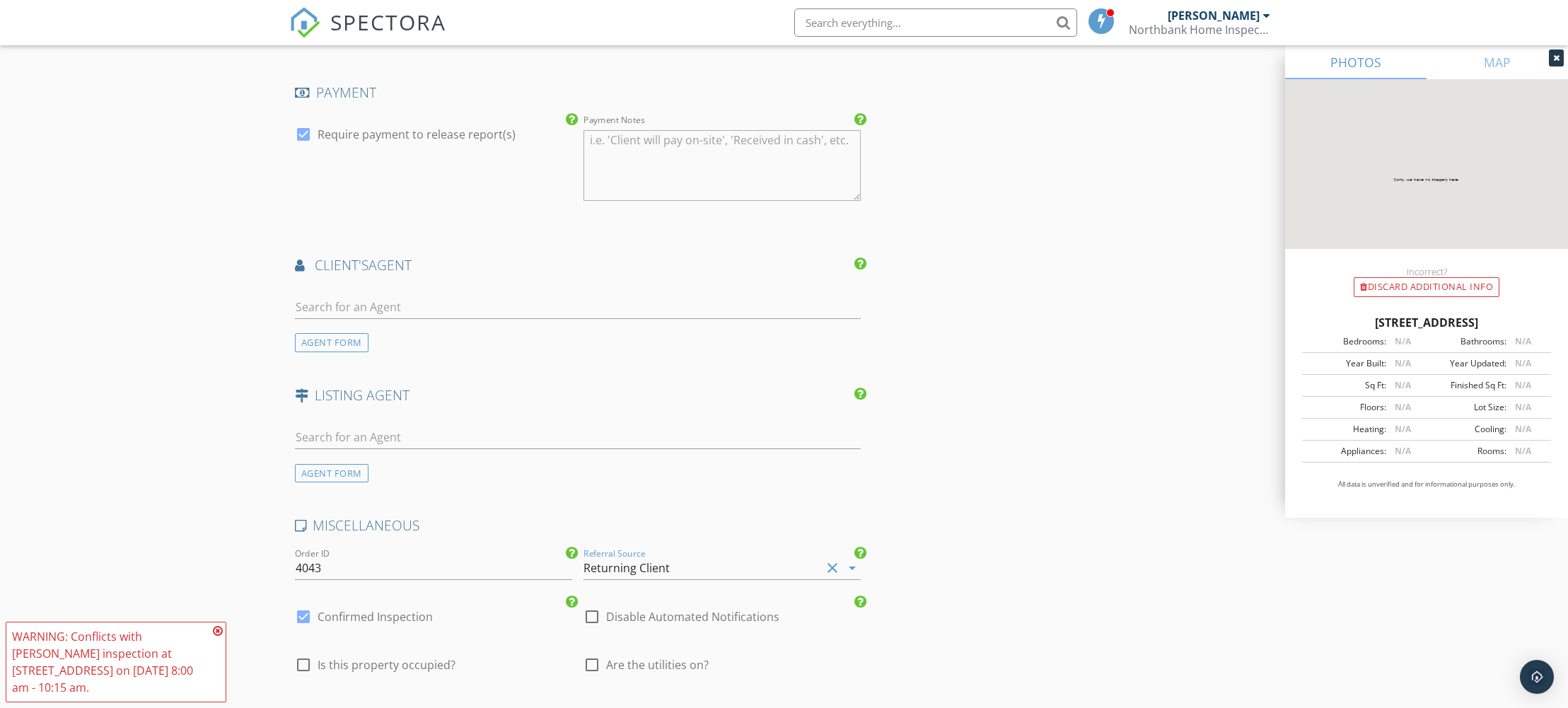
click at [660, 668] on span "Are the utilities on?" at bounding box center [657, 665] width 103 height 14
checkbox input "true"
click at [386, 664] on span "Is this property occupied?" at bounding box center [386, 665] width 138 height 14
checkbox input "true"
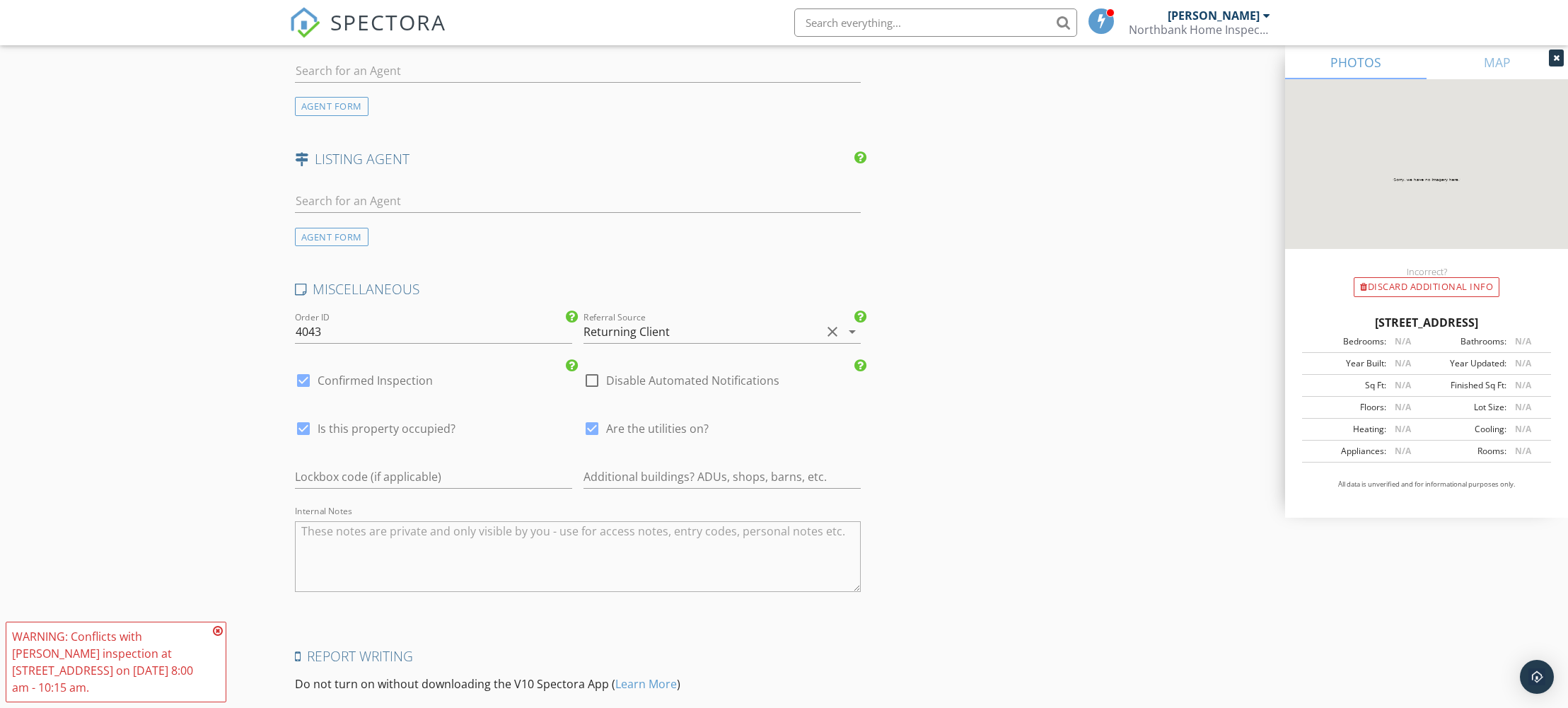
scroll to position [2125, 0]
click at [728, 535] on textarea "Internal Notes" at bounding box center [578, 553] width 566 height 71
type textarea "Warranty inspection"
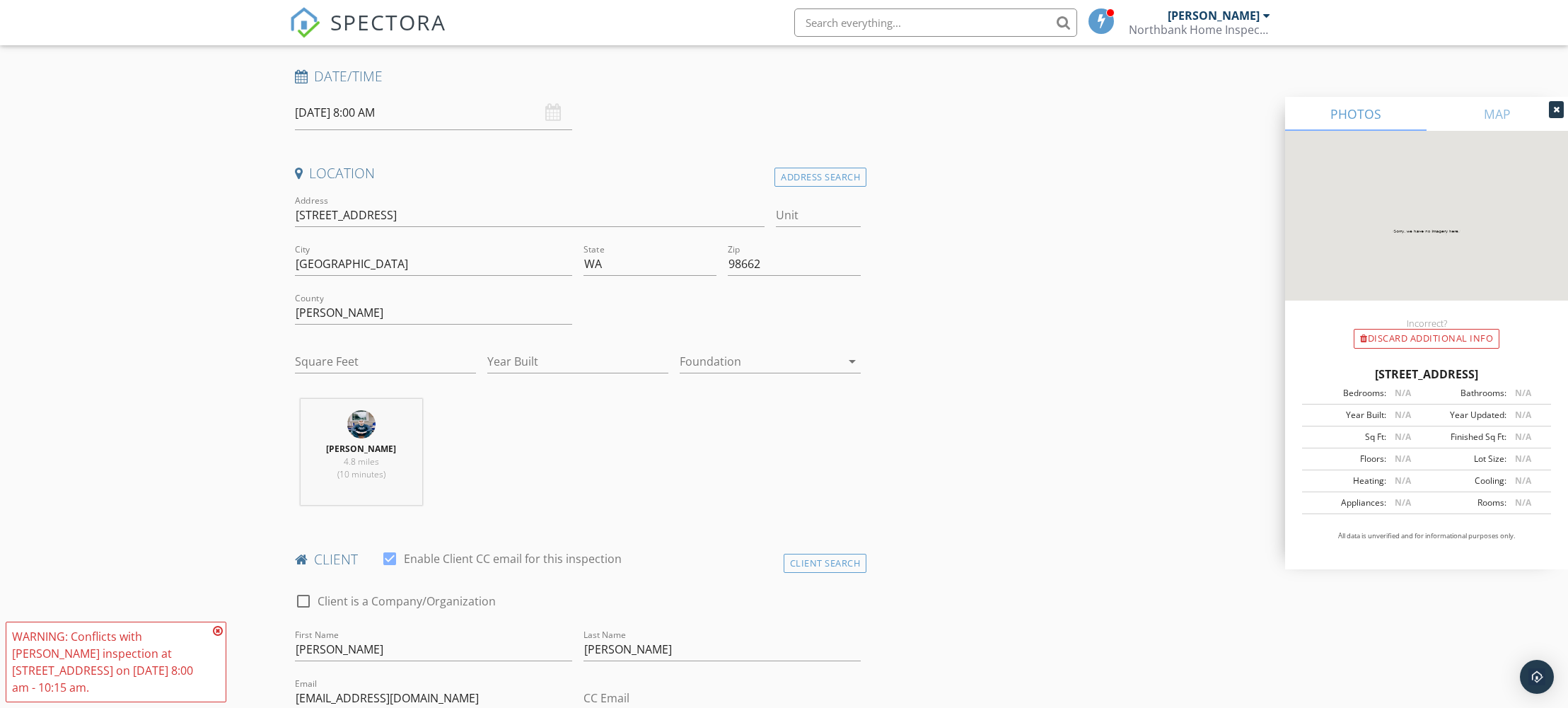
scroll to position [0, 0]
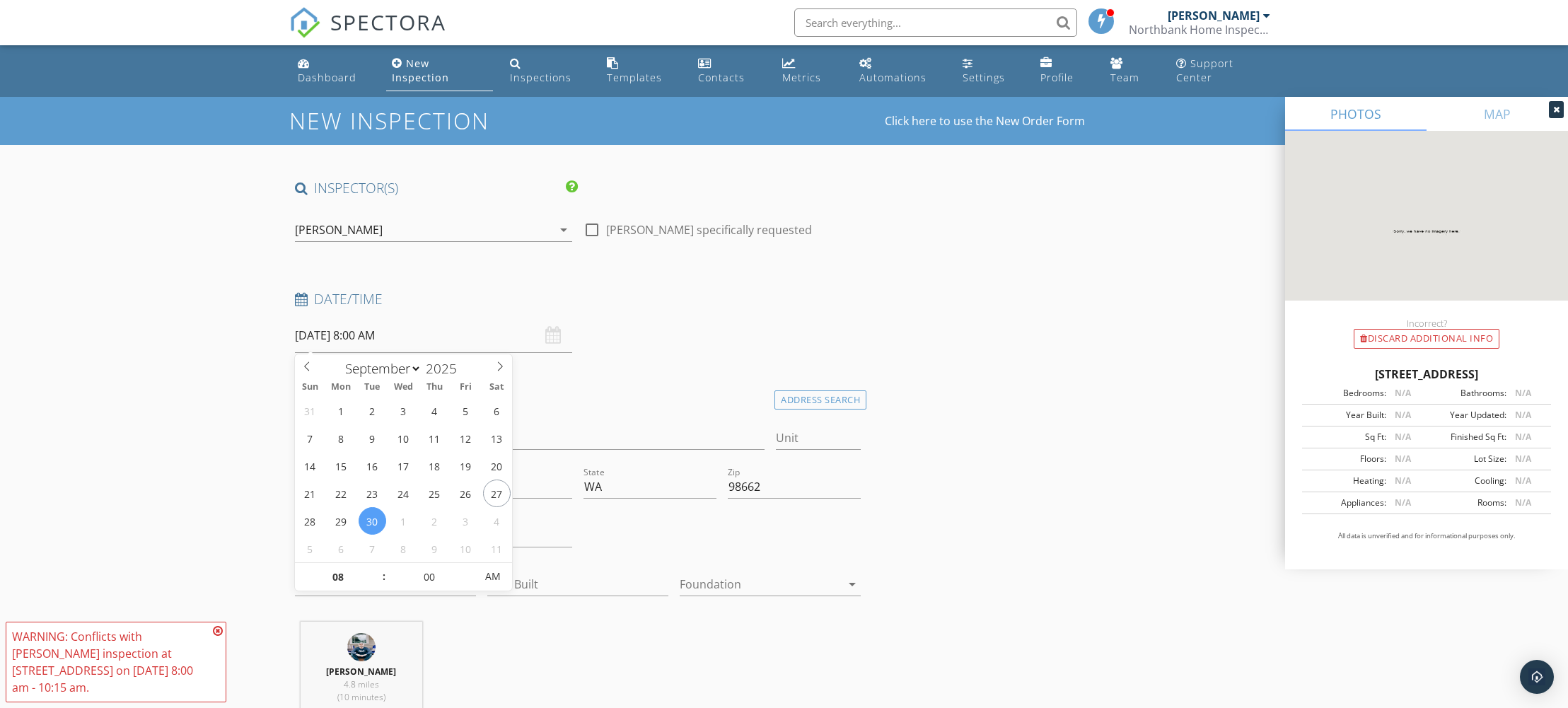
click at [310, 337] on input "09/30/2025 8:00 AM" at bounding box center [433, 335] width 277 height 35
type input "09"
type input "09/30/2025 9:00 AM"
click at [376, 568] on span at bounding box center [376, 570] width 10 height 14
type input "10"
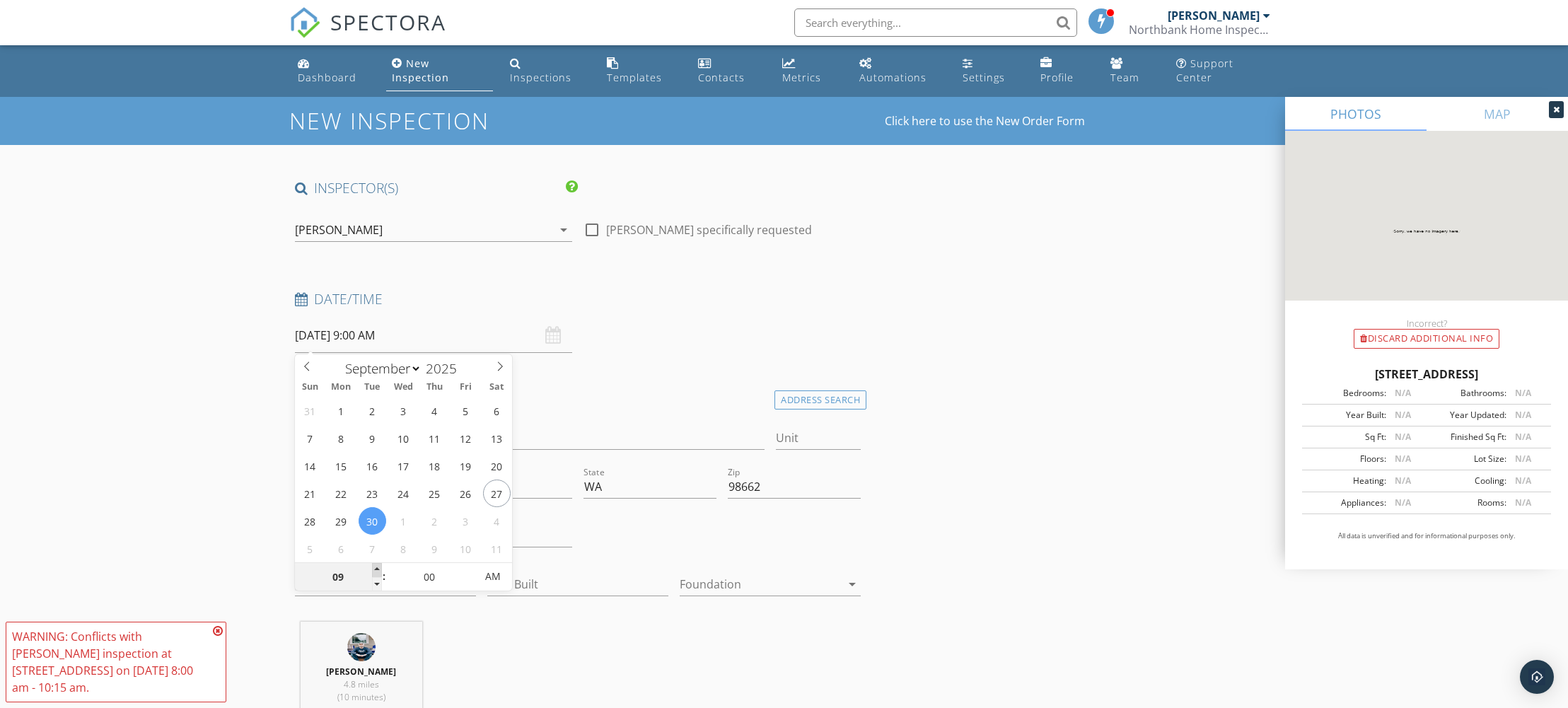
type input "09/30/2025 10:00 AM"
click at [376, 568] on span at bounding box center [376, 570] width 10 height 14
type input "11"
type input "09/30/2025 11:00 AM"
click at [376, 568] on span at bounding box center [376, 570] width 10 height 14
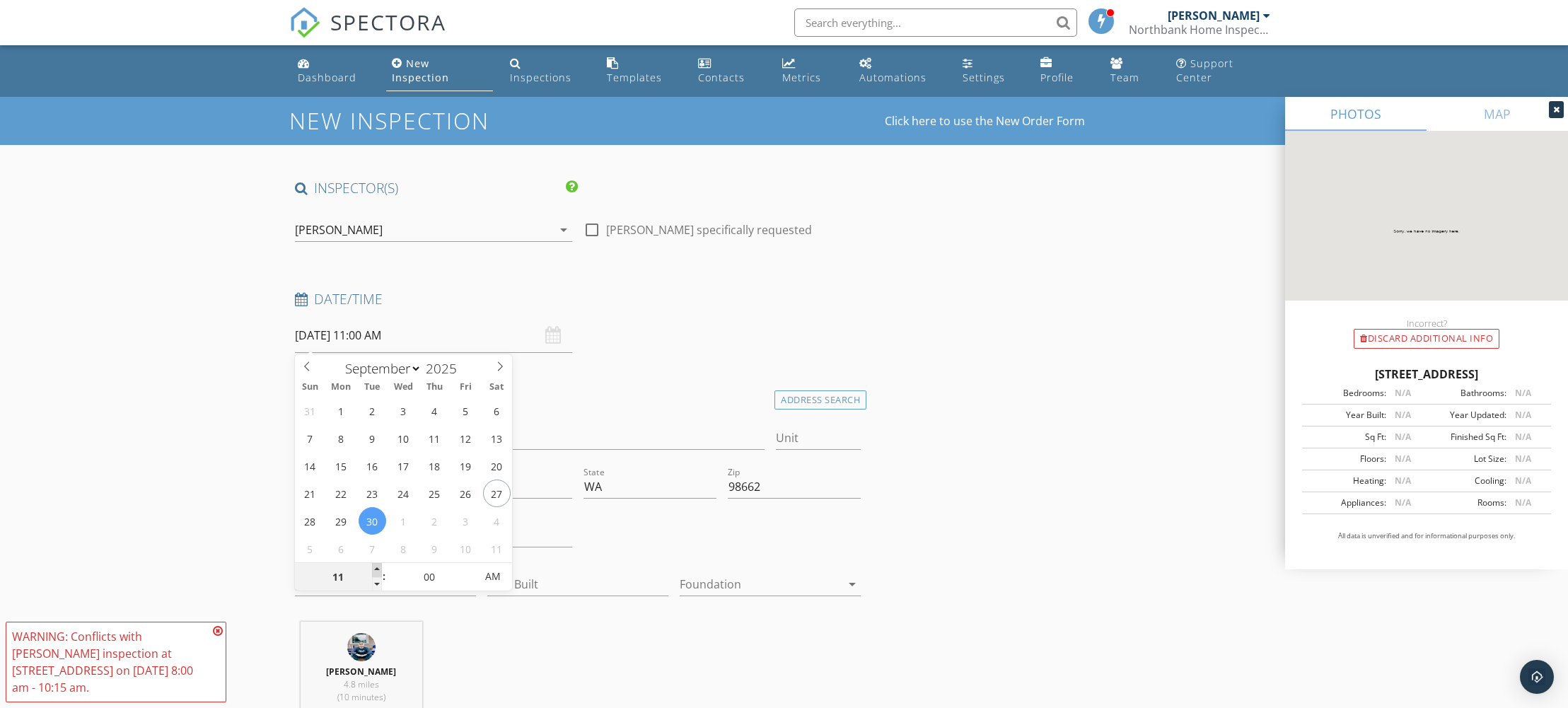
type input "12"
type input "09/30/2025 12:00 PM"
click at [376, 568] on span at bounding box center [376, 570] width 10 height 14
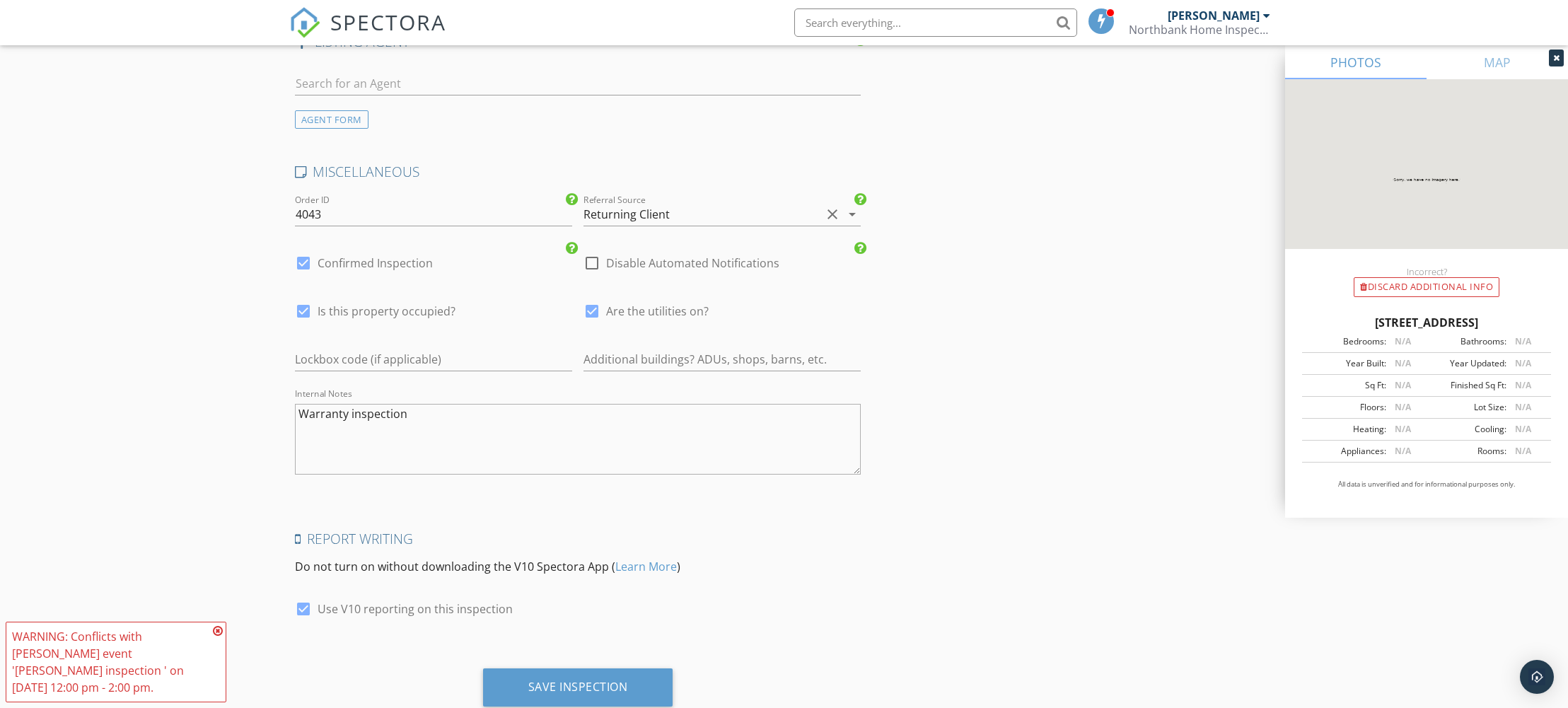
scroll to position [2281, 0]
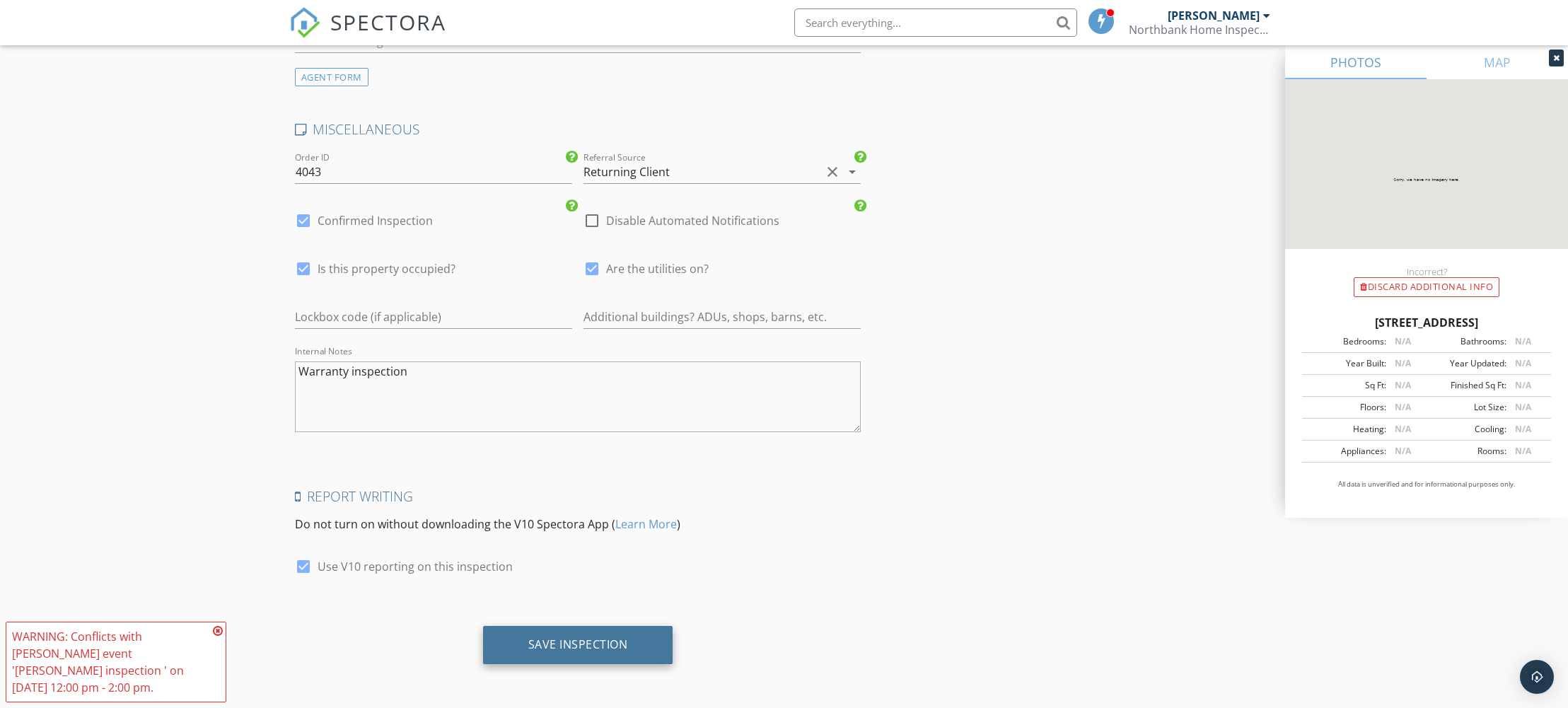
click at [576, 640] on div "Save Inspection" at bounding box center [578, 644] width 100 height 14
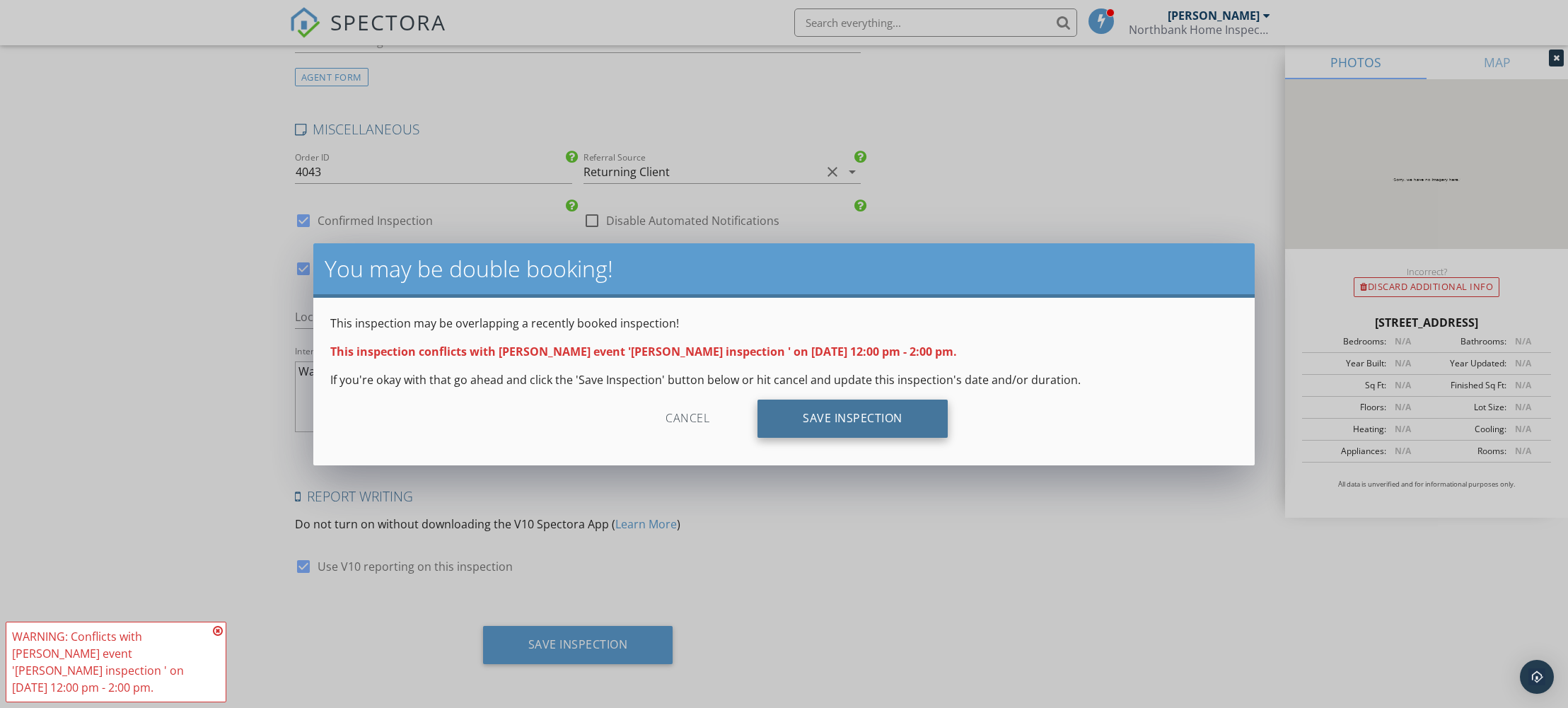
click at [851, 428] on div "Save Inspection" at bounding box center [852, 419] width 191 height 38
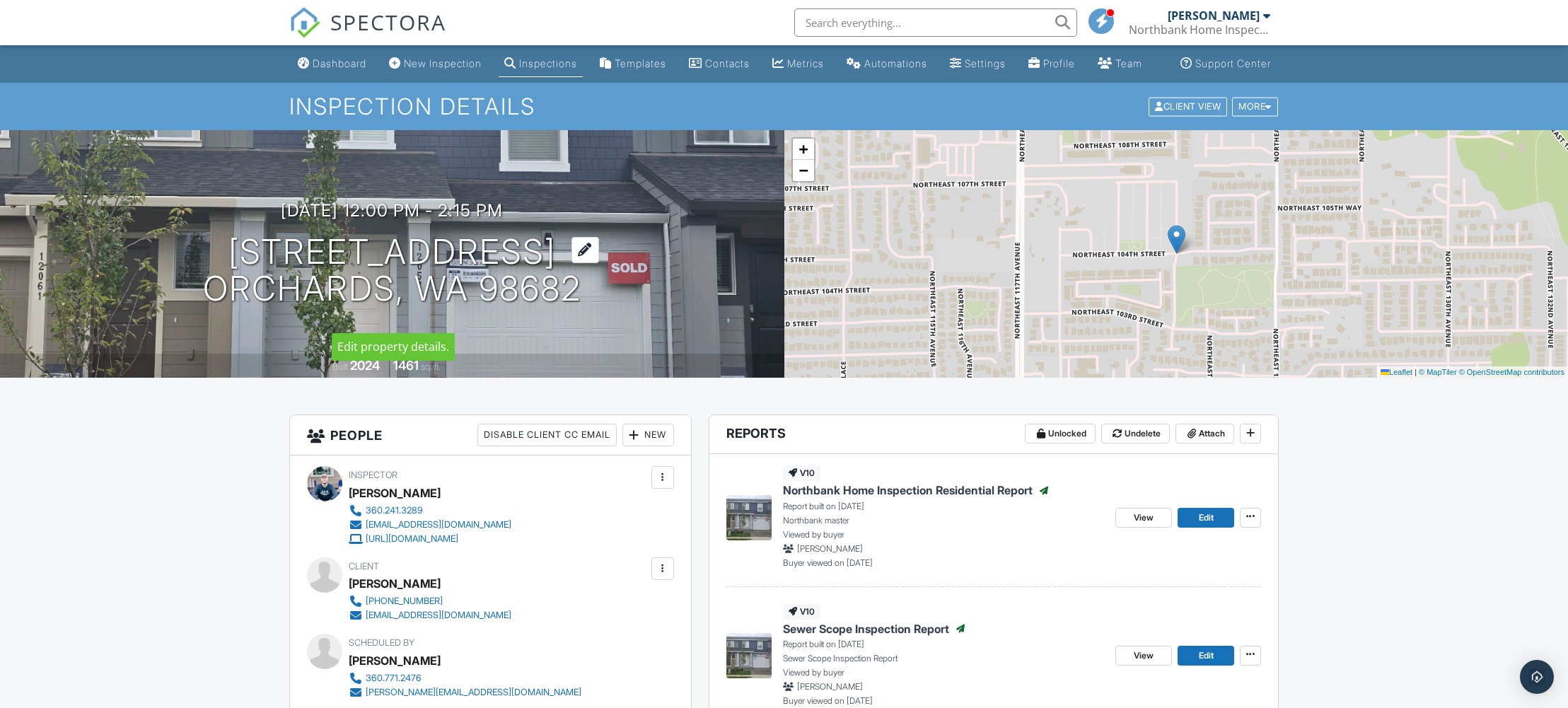
click at [411, 265] on h1 "12057 NE 104th St Orchards, WA 98682" at bounding box center [392, 271] width 379 height 75
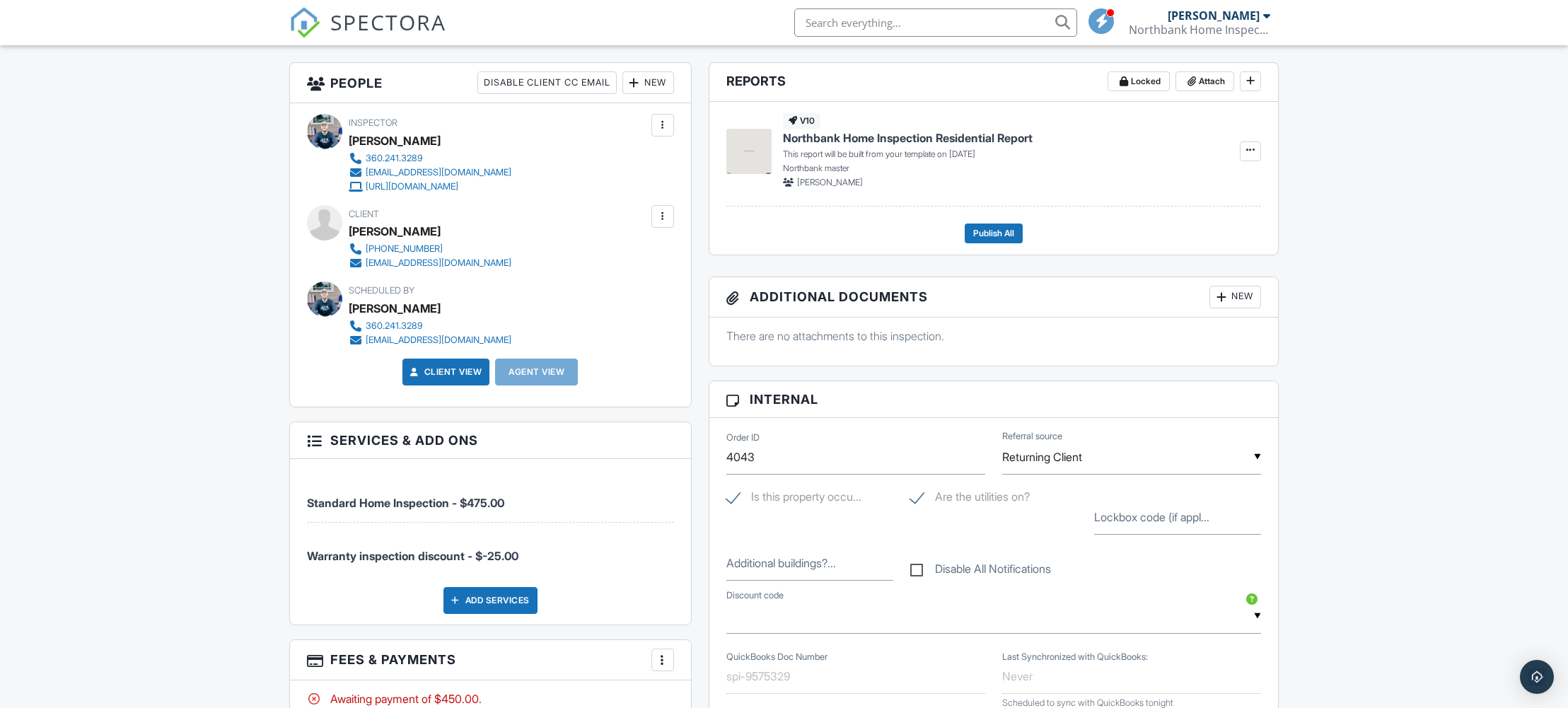
scroll to position [350, 0]
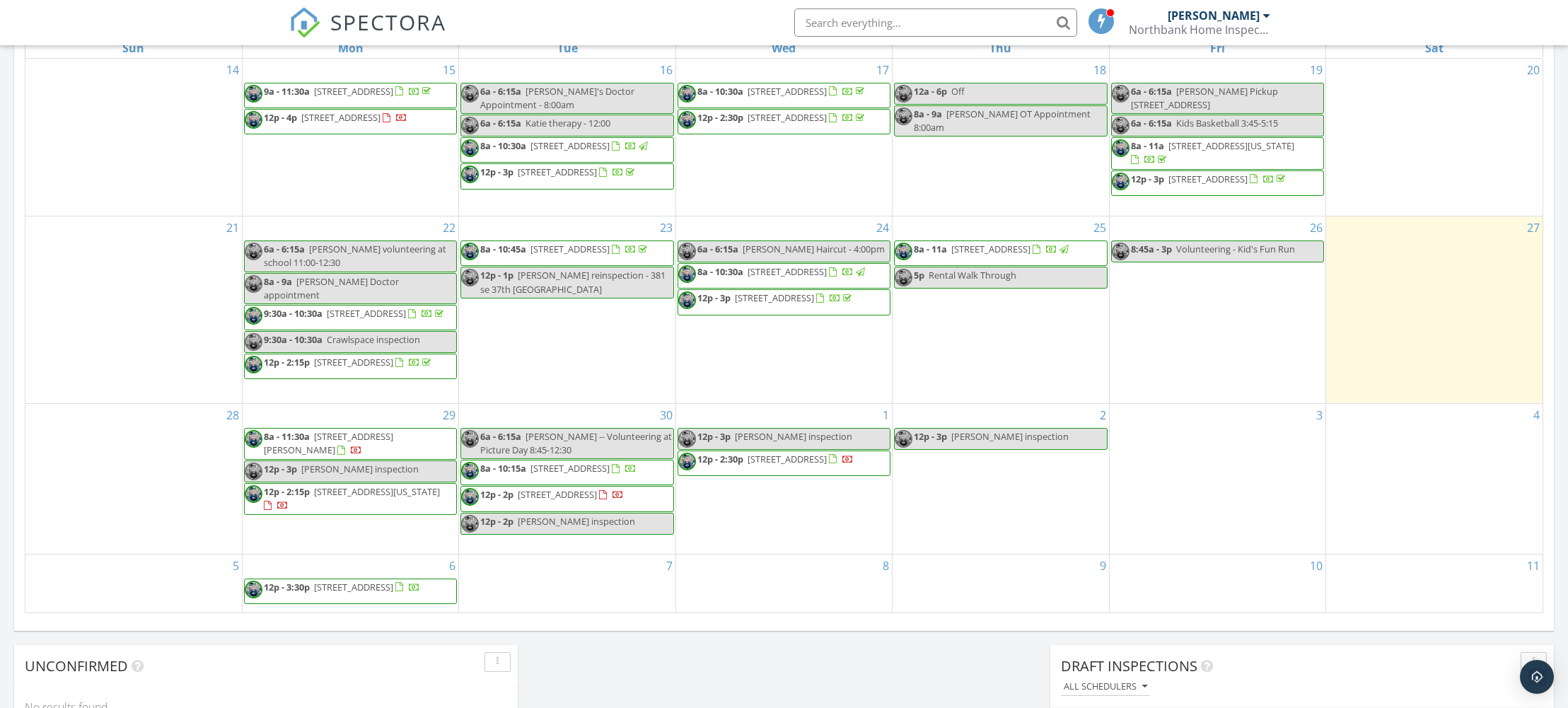
scroll to position [815, 0]
click at [821, 433] on link "12p - 3p [PERSON_NAME] inspection" at bounding box center [784, 438] width 213 height 22
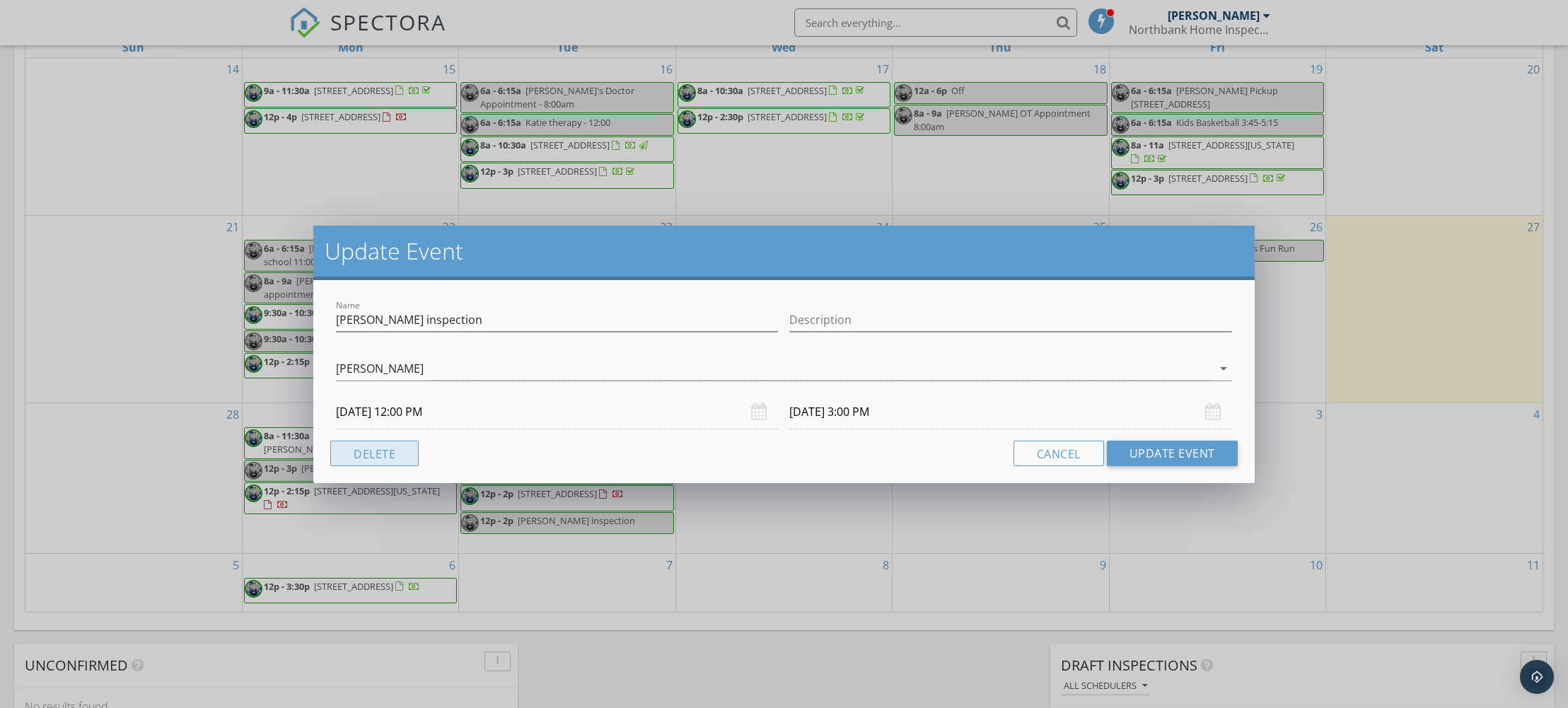
click at [378, 453] on button "Delete" at bounding box center [375, 454] width 89 height 26
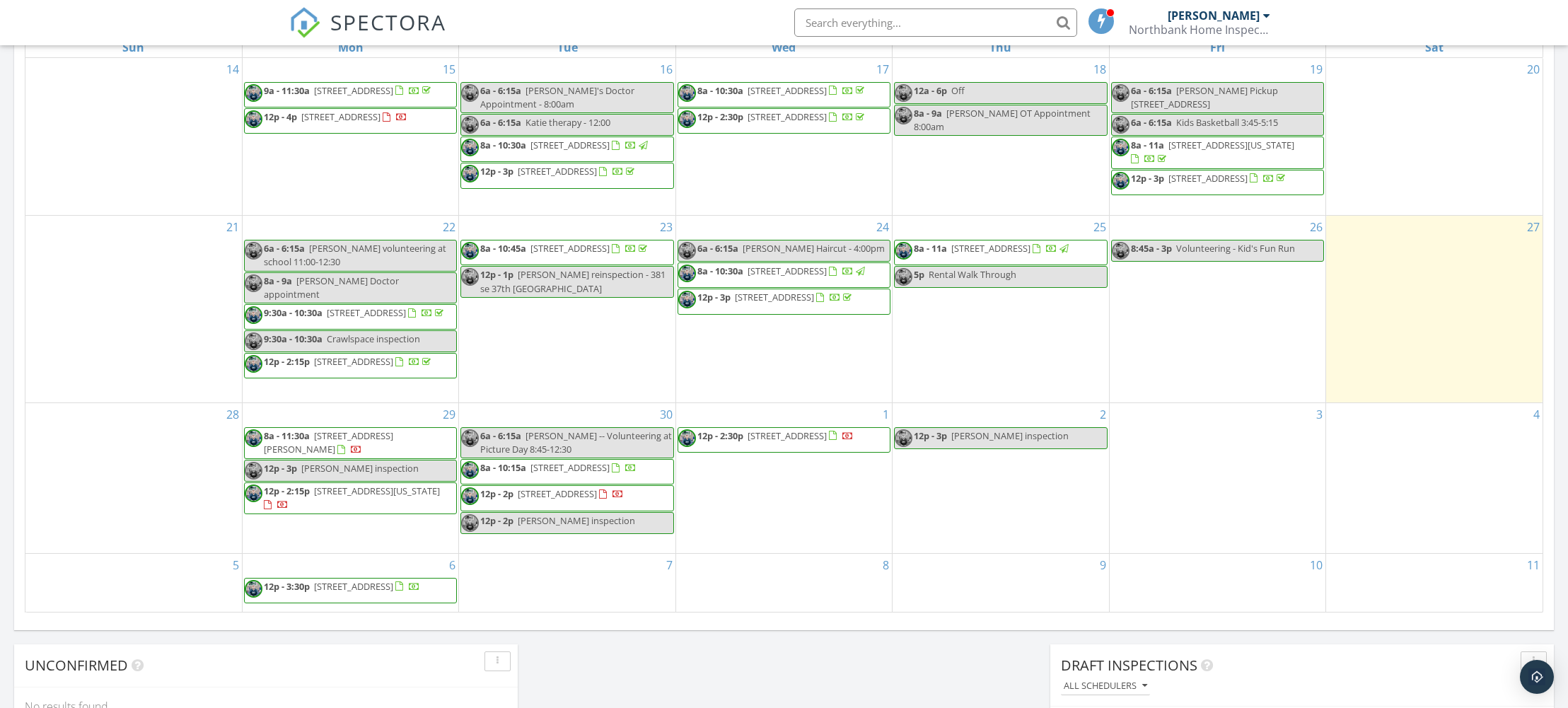
click at [894, 28] on input "text" at bounding box center [936, 23] width 283 height 28
type input "farmer"
click at [696, 19] on div "SPECTORA farmer Inspections [STREET_ADDRESS] On [DATE] 12:00 pm Will [PERSON_NA…" at bounding box center [784, 23] width 990 height 45
